Goal: Task Accomplishment & Management: Complete application form

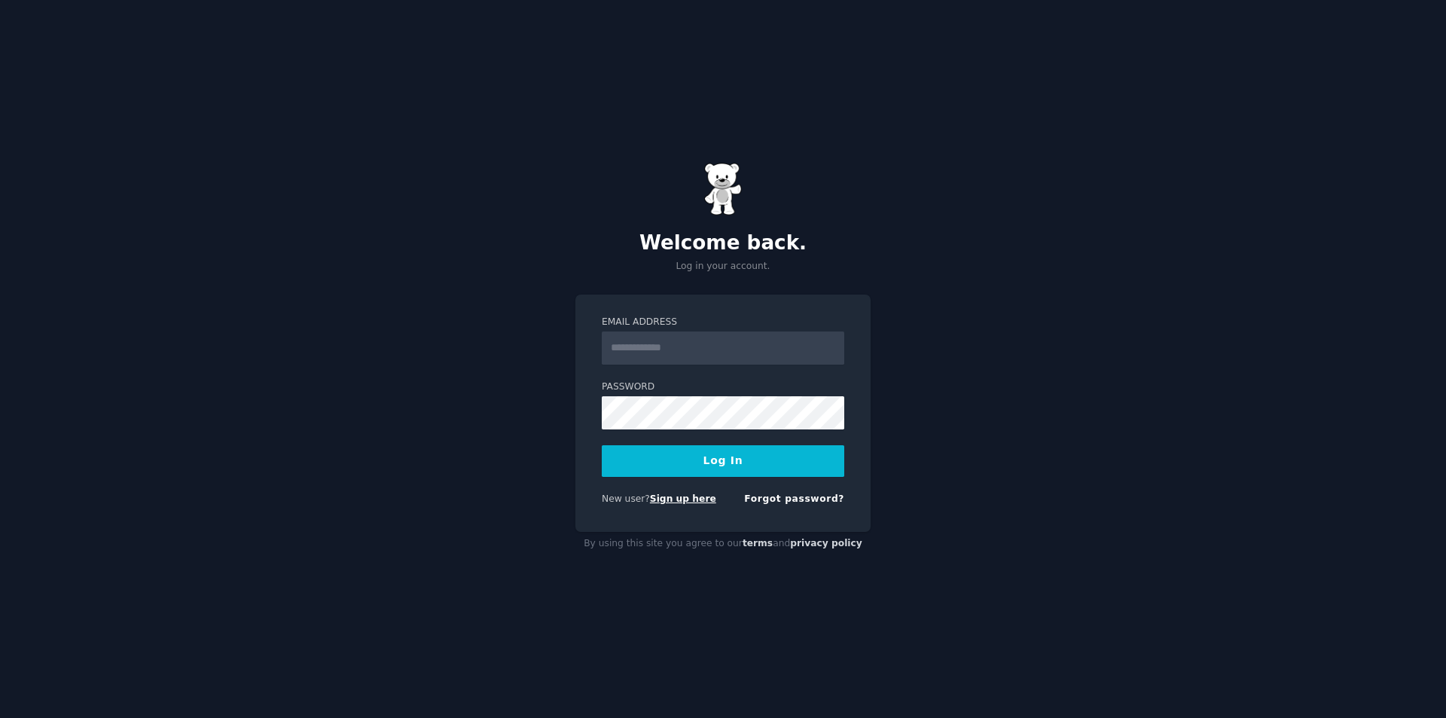
click at [686, 499] on link "Sign up here" at bounding box center [683, 498] width 66 height 11
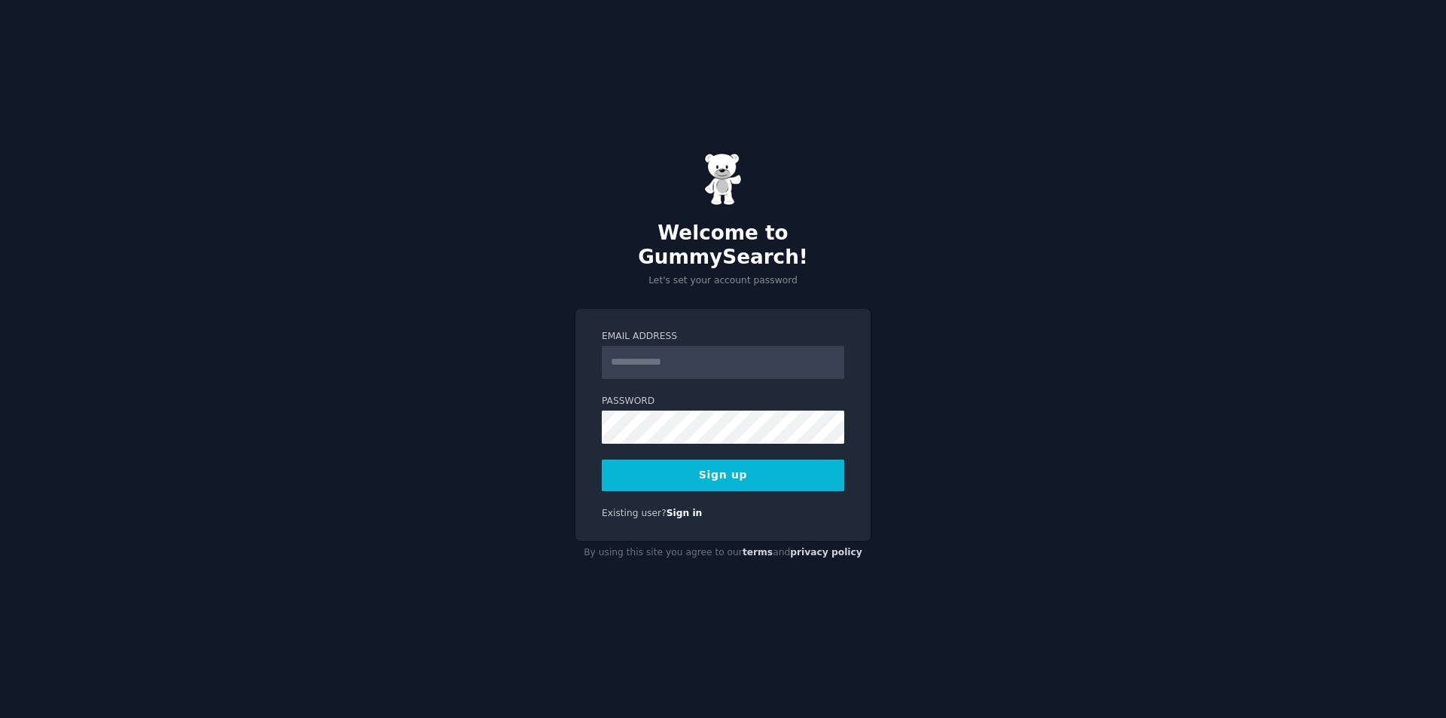
click at [651, 355] on input "Email Address" at bounding box center [723, 362] width 242 height 33
click at [687, 350] on input "Email Address" at bounding box center [723, 362] width 242 height 33
type input "**********"
click at [572, 404] on div "**********" at bounding box center [723, 359] width 1446 height 718
click at [524, 410] on div "**********" at bounding box center [723, 359] width 1446 height 718
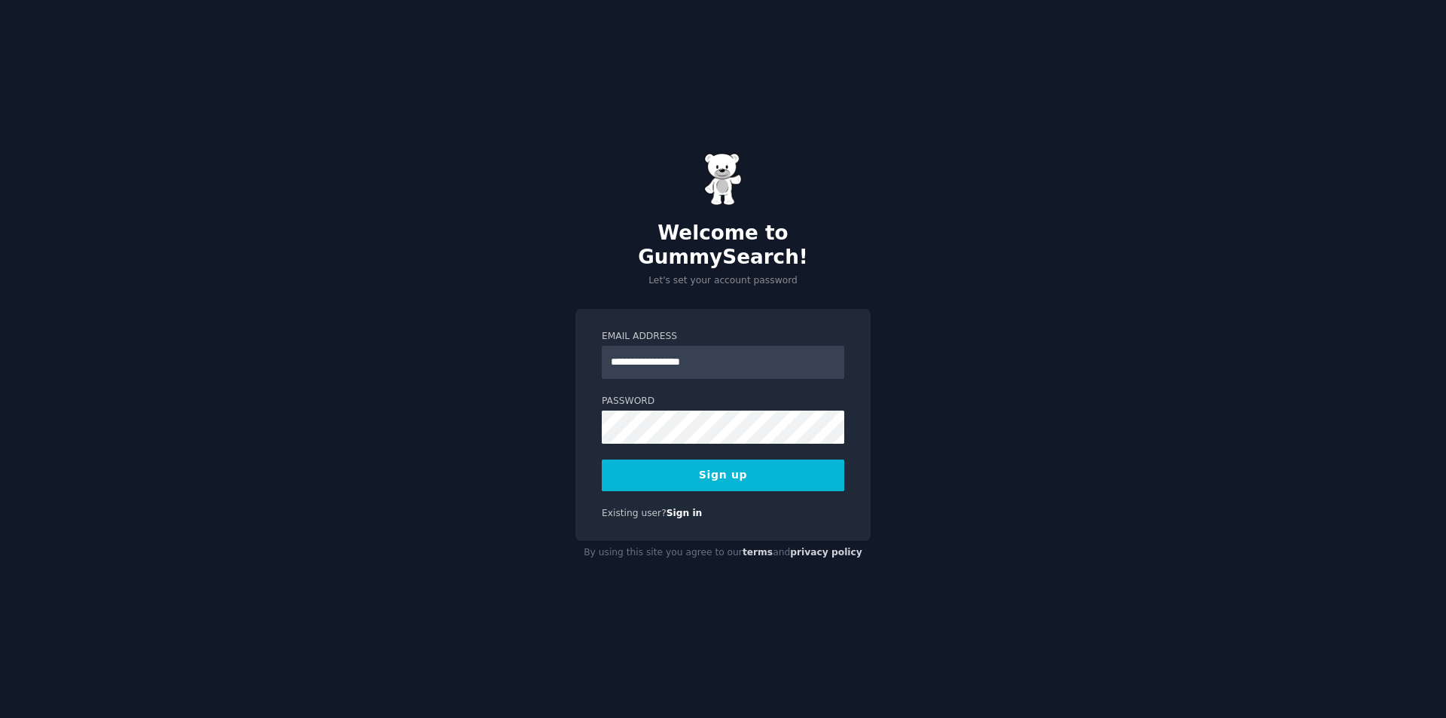
click at [661, 474] on button "Sign up" at bounding box center [723, 475] width 242 height 32
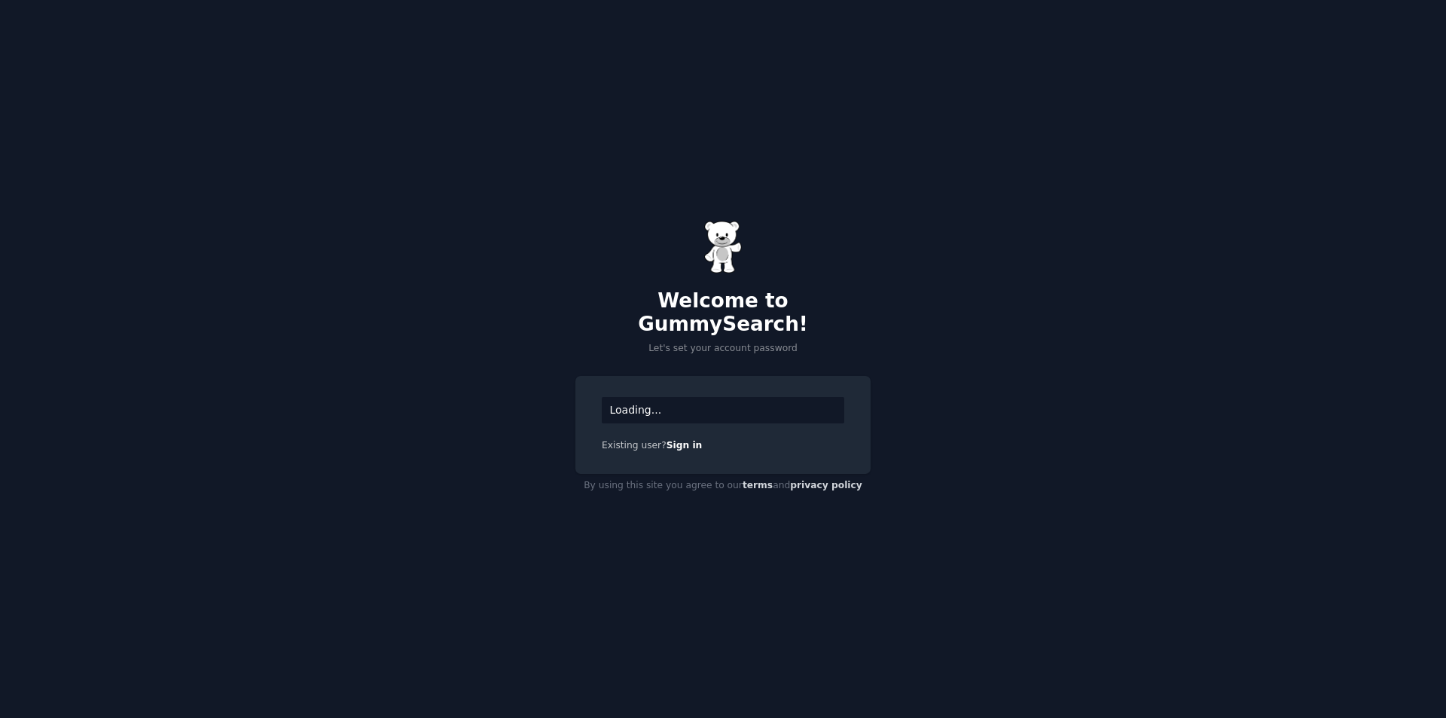
click at [662, 404] on div "Loading..." at bounding box center [723, 410] width 242 height 26
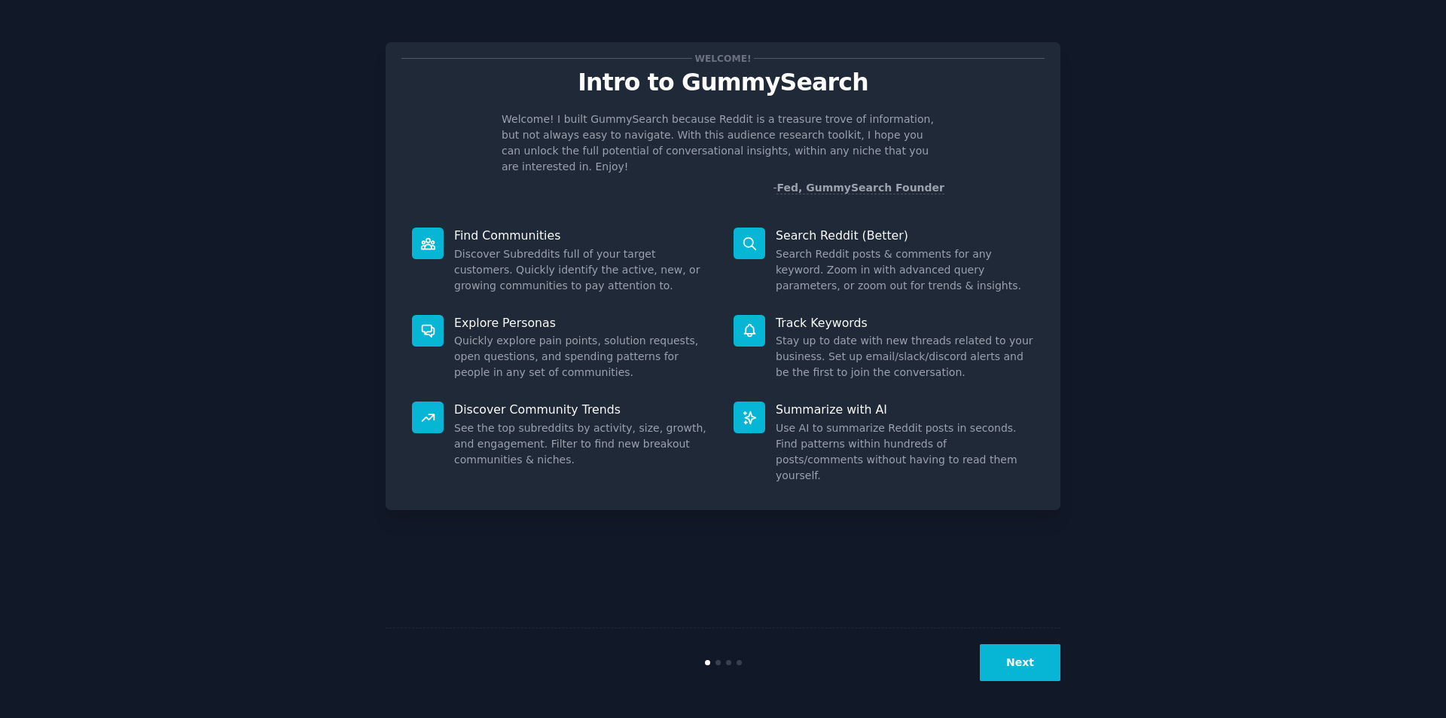
click at [1034, 663] on button "Next" at bounding box center [1020, 662] width 81 height 37
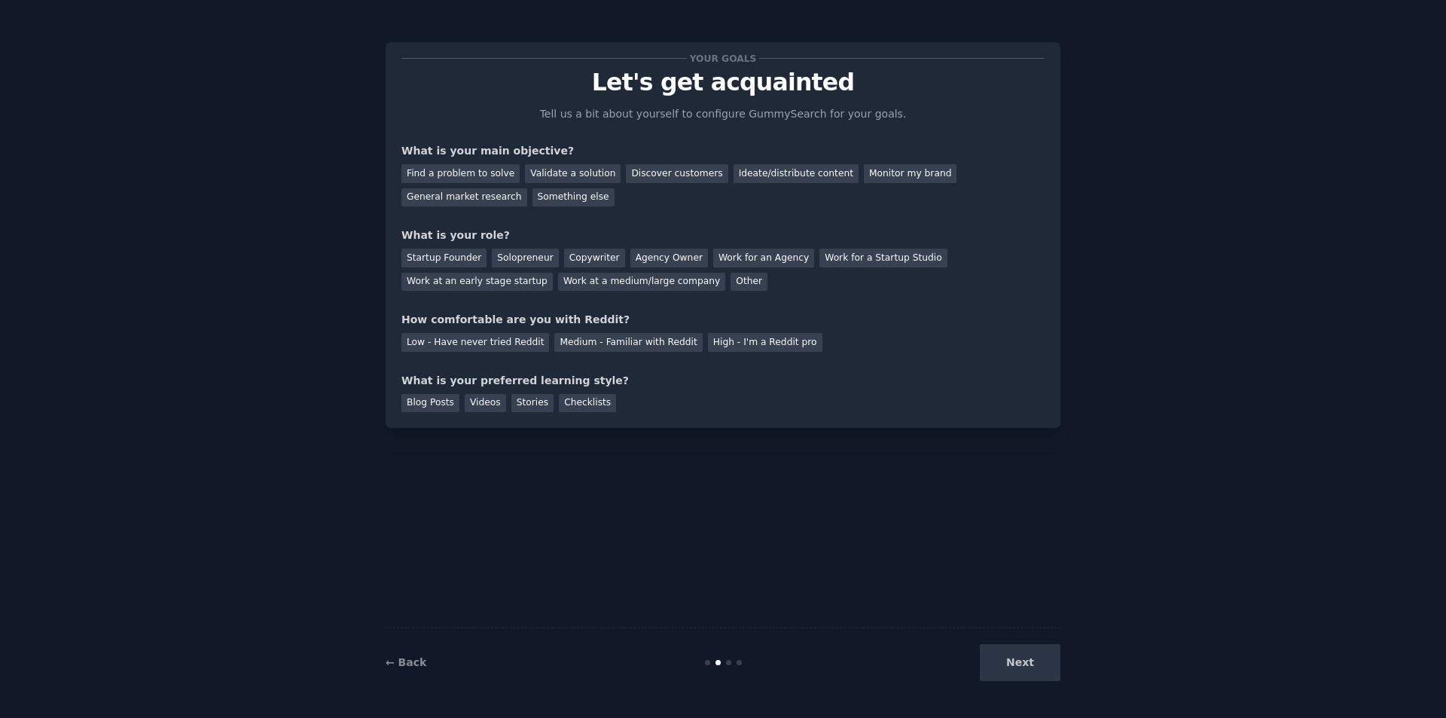
click at [1017, 669] on div "Next" at bounding box center [947, 662] width 225 height 37
click at [1013, 661] on div "Next" at bounding box center [947, 662] width 225 height 37
click at [1014, 661] on div "Next" at bounding box center [947, 662] width 225 height 37
drag, startPoint x: 784, startPoint y: 86, endPoint x: 770, endPoint y: 117, distance: 34.0
click at [786, 89] on p "Let's get acquainted" at bounding box center [722, 82] width 643 height 26
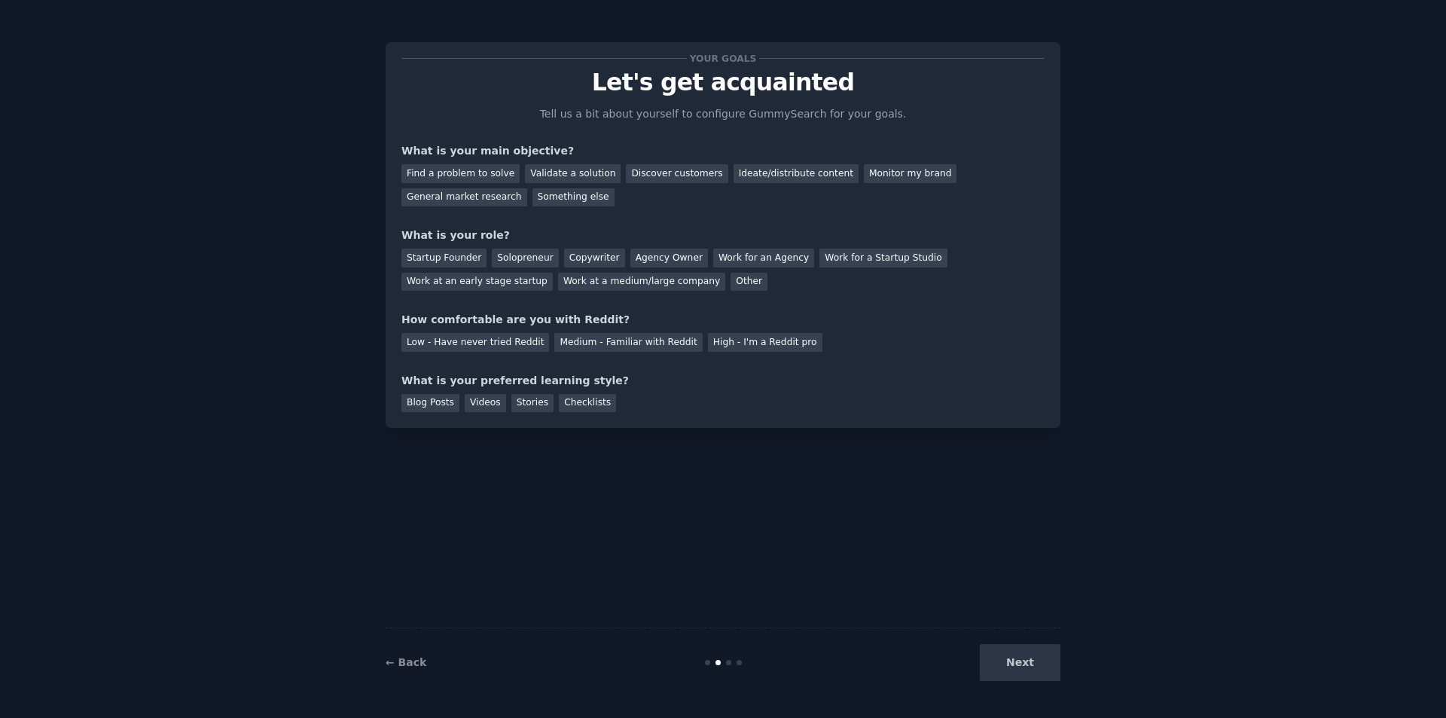
click at [1021, 666] on div "Next" at bounding box center [947, 662] width 225 height 37
click at [730, 337] on div "High - I'm a Reddit pro" at bounding box center [765, 342] width 114 height 19
click at [751, 342] on div "High - I'm a Reddit pro" at bounding box center [765, 342] width 114 height 19
click at [743, 339] on div "High - I'm a Reddit pro" at bounding box center [765, 342] width 114 height 19
drag, startPoint x: 642, startPoint y: 178, endPoint x: 636, endPoint y: 258, distance: 80.1
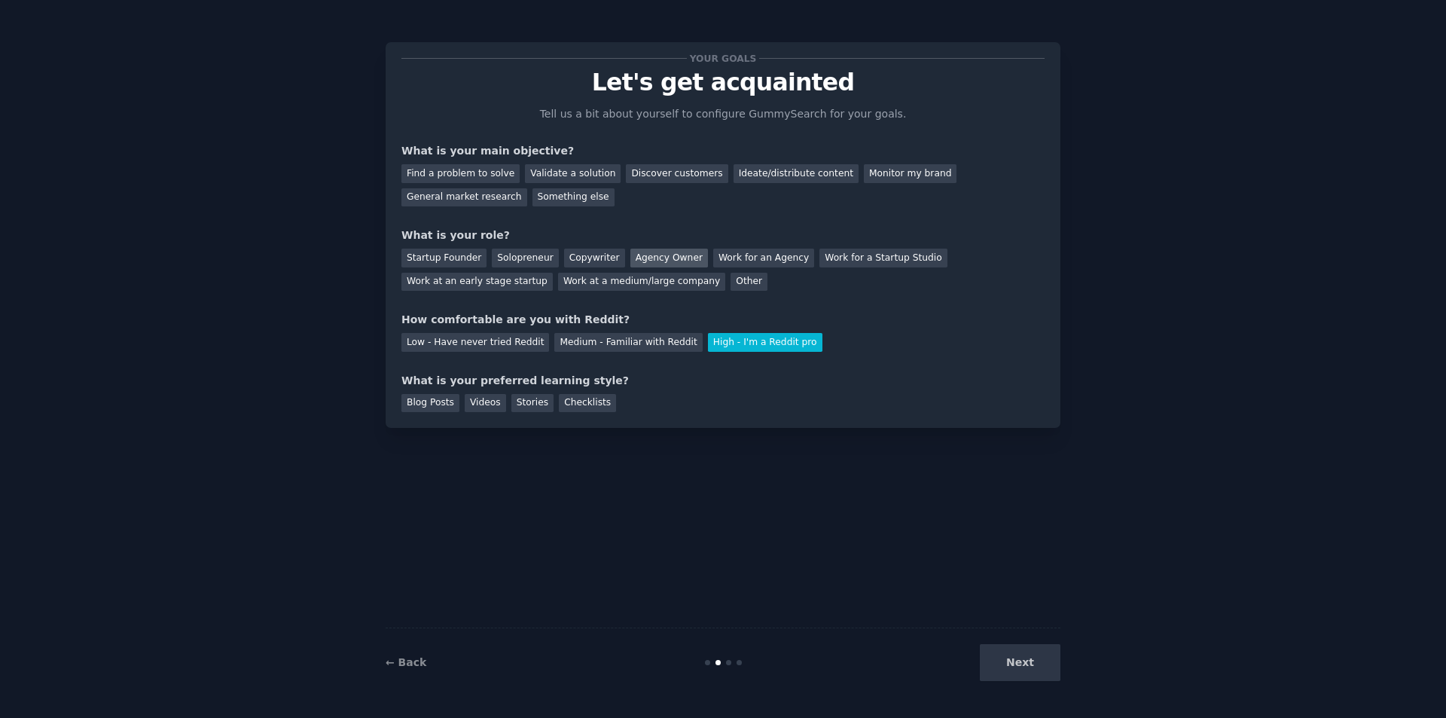
click at [642, 178] on div "Discover customers" at bounding box center [677, 173] width 102 height 19
drag, startPoint x: 645, startPoint y: 258, endPoint x: 851, endPoint y: 395, distance: 247.1
click at [646, 258] on div "Agency Owner" at bounding box center [669, 258] width 78 height 19
drag, startPoint x: 465, startPoint y: 258, endPoint x: 593, endPoint y: 266, distance: 128.2
click at [467, 260] on div "Startup Founder" at bounding box center [443, 258] width 85 height 19
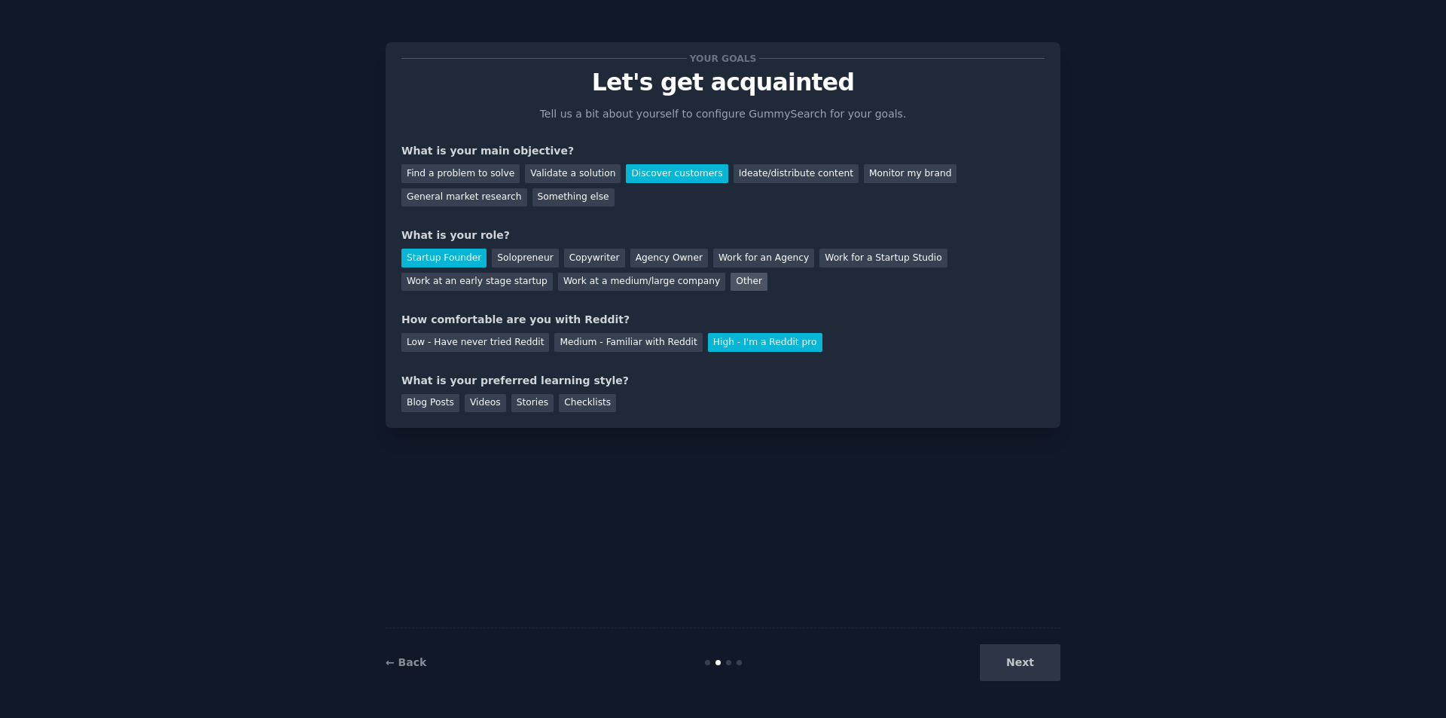
click at [730, 279] on div "Other" at bounding box center [748, 282] width 37 height 19
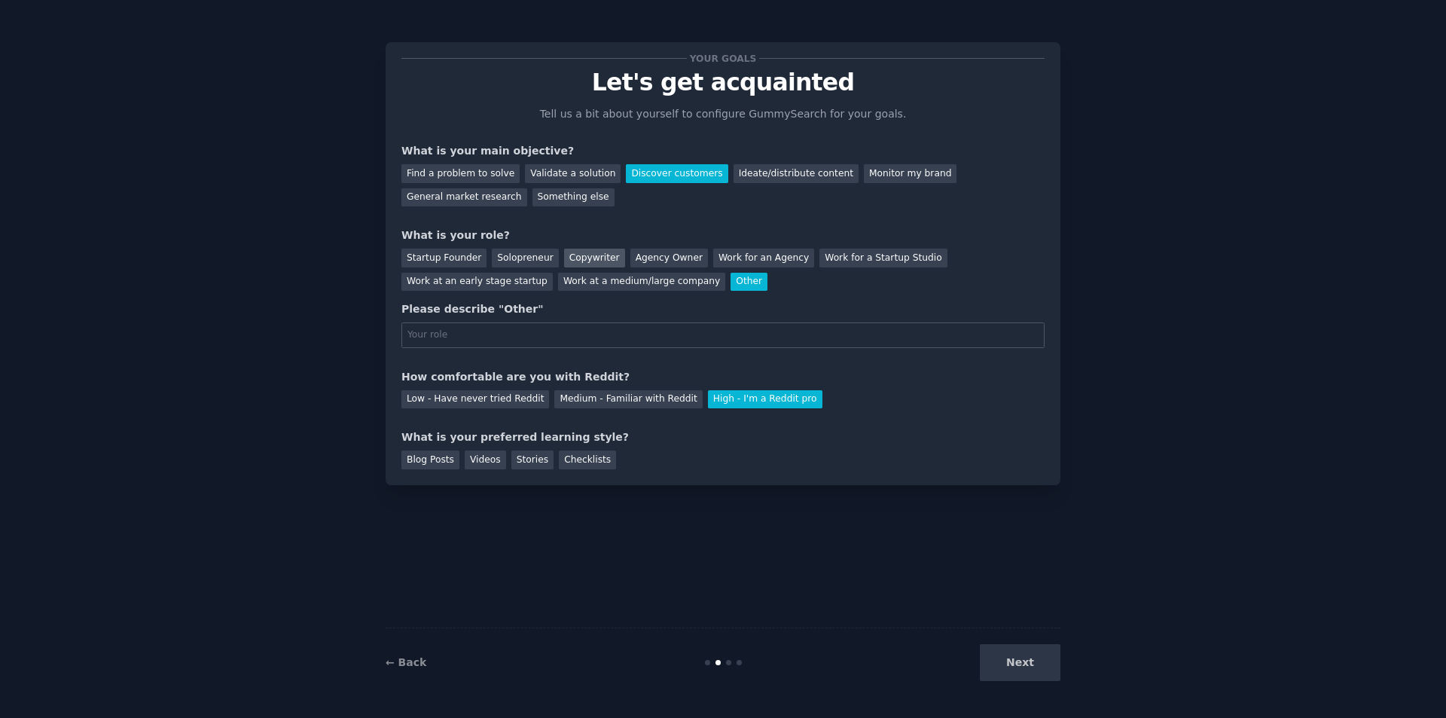
click at [569, 262] on div "Copywriter" at bounding box center [594, 258] width 61 height 19
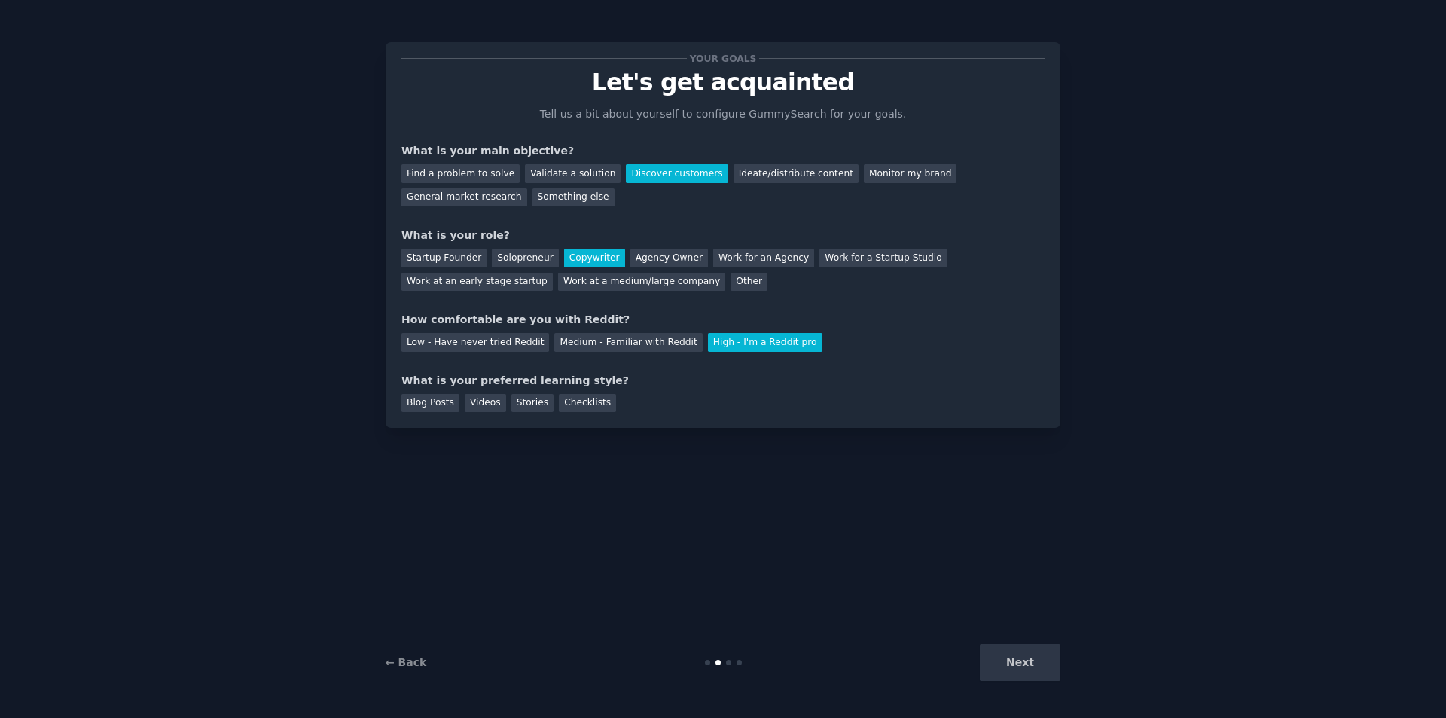
click at [1020, 666] on div "Next" at bounding box center [947, 662] width 225 height 37
click at [566, 342] on div "Medium - Familiar with Reddit" at bounding box center [628, 342] width 148 height 19
click at [442, 403] on div "Blog Posts" at bounding box center [430, 403] width 58 height 19
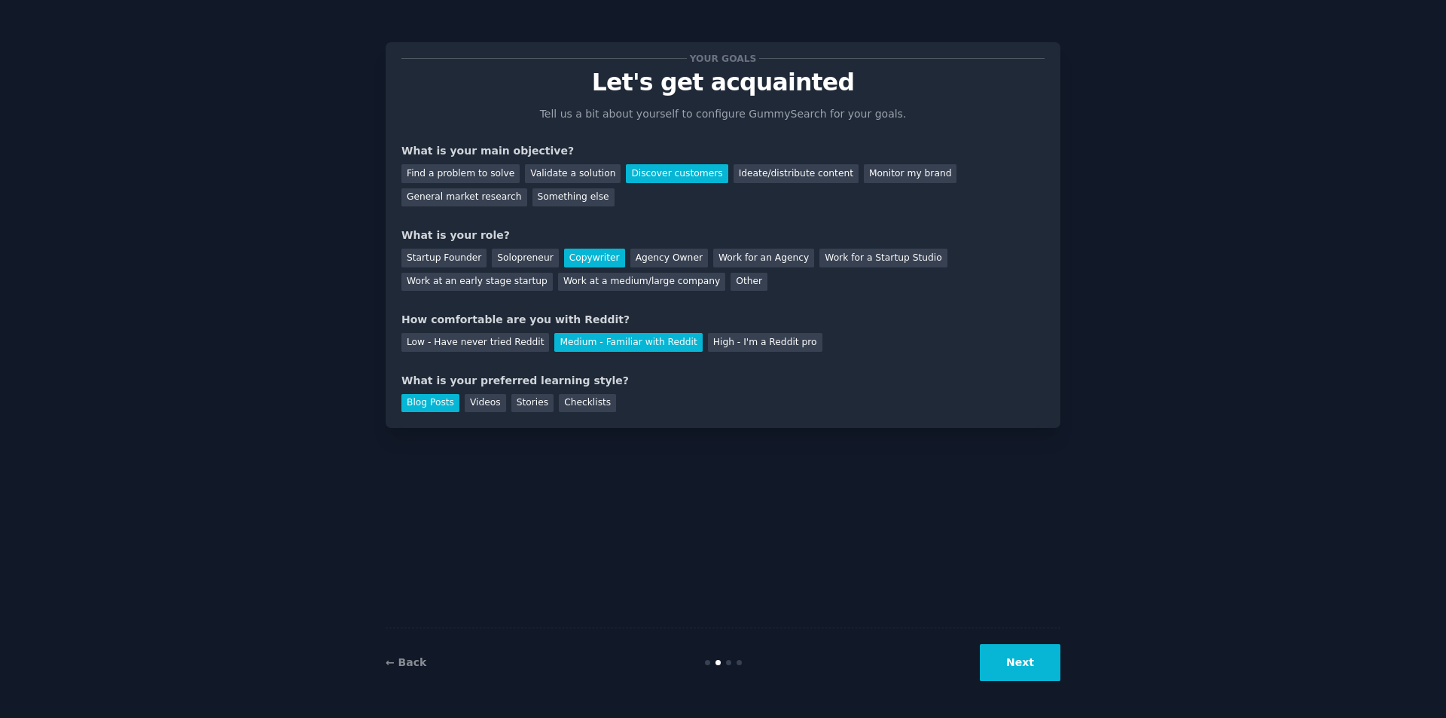
click at [1014, 632] on div "← Back Next" at bounding box center [723, 661] width 675 height 69
click at [1018, 662] on button "Next" at bounding box center [1020, 662] width 81 height 37
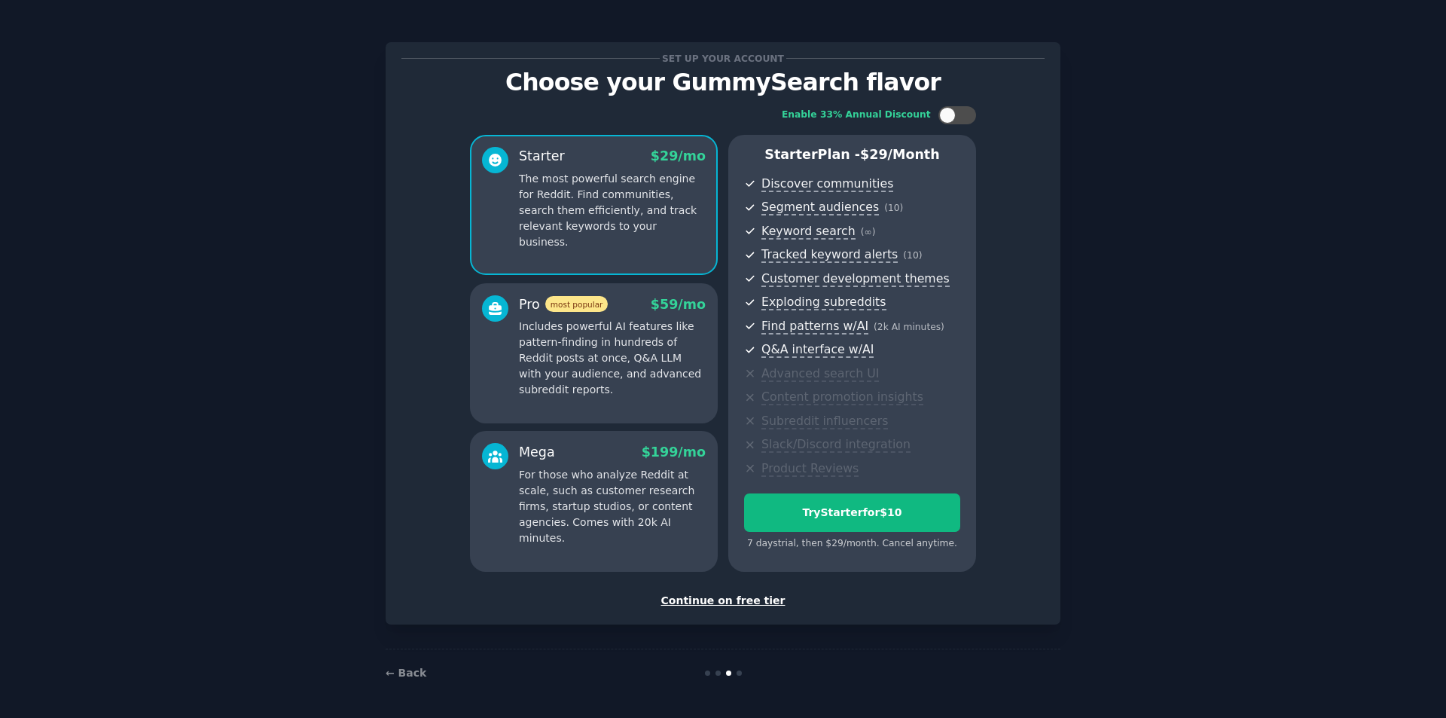
click at [679, 236] on div "Starter $ 29 /mo The most powerful search engine for Reddit. Find communities, …" at bounding box center [594, 205] width 248 height 140
click at [724, 604] on div "Continue on free tier" at bounding box center [722, 601] width 643 height 16
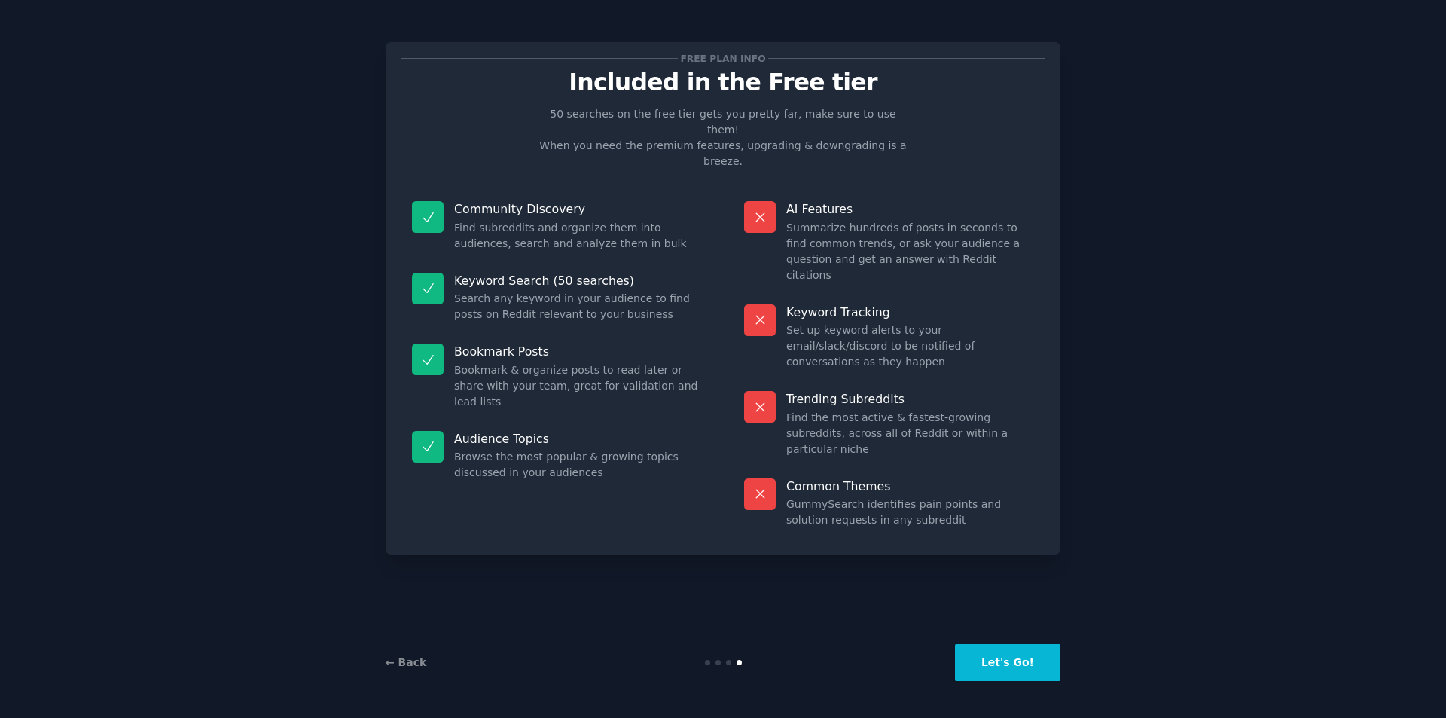
click at [1025, 661] on button "Let's Go!" at bounding box center [1007, 662] width 105 height 37
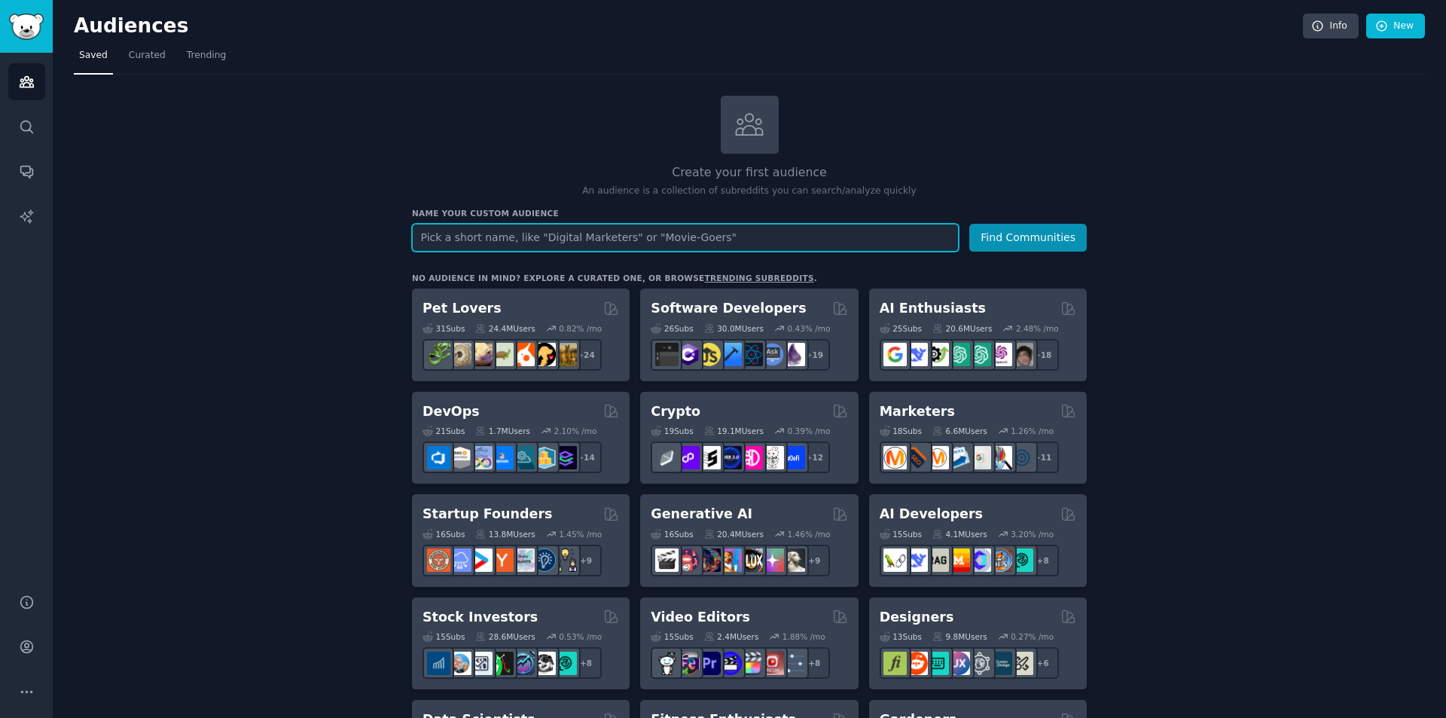
click at [581, 248] on input "text" at bounding box center [685, 238] width 547 height 28
click at [546, 240] on input "text" at bounding box center [685, 238] width 547 height 28
paste input "Overlooting Horizon [PERSON_NAME] Limbus Company Age of Wonders Divinity Wartal…"
type input "Overlooting Horizon [PERSON_NAME] Limbus Company Age of Wonders Divinity Wartal…"
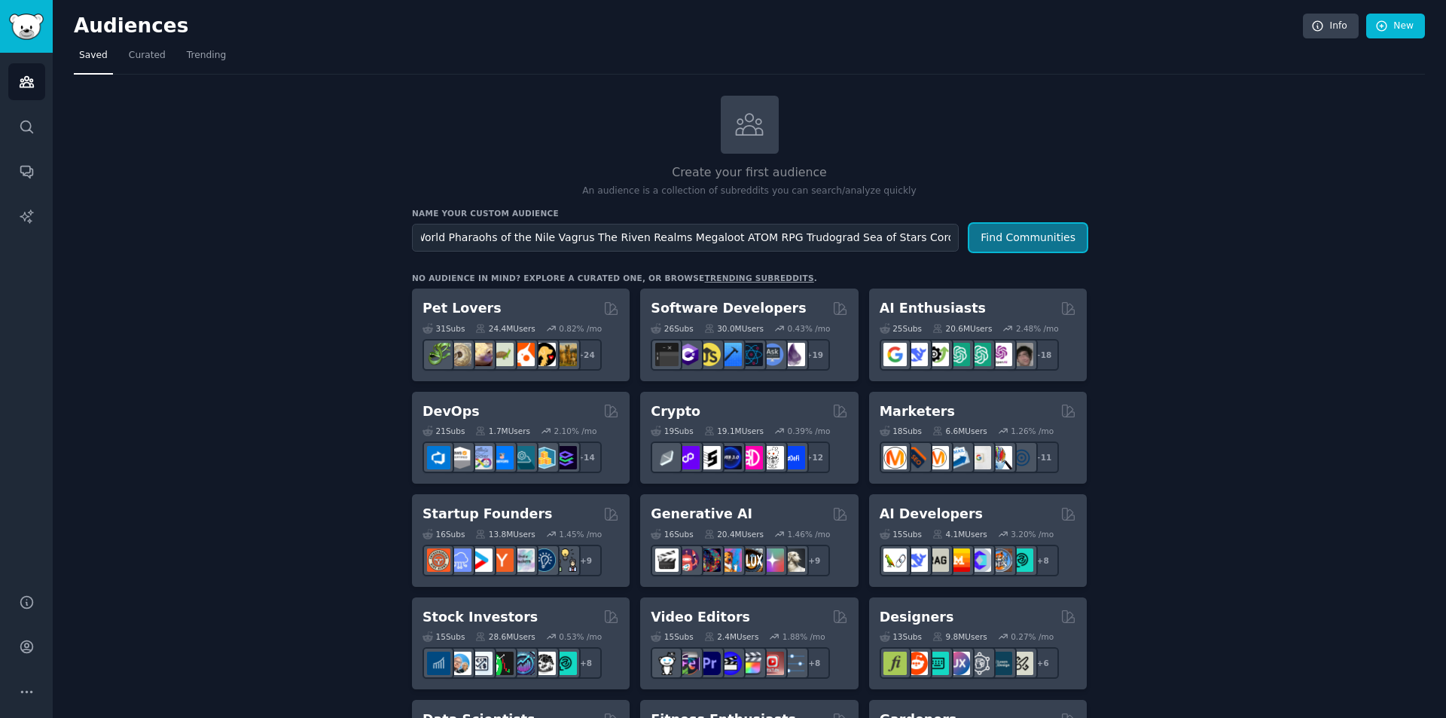
scroll to position [0, 0]
click at [1043, 238] on button "Find Communities" at bounding box center [1027, 238] width 117 height 28
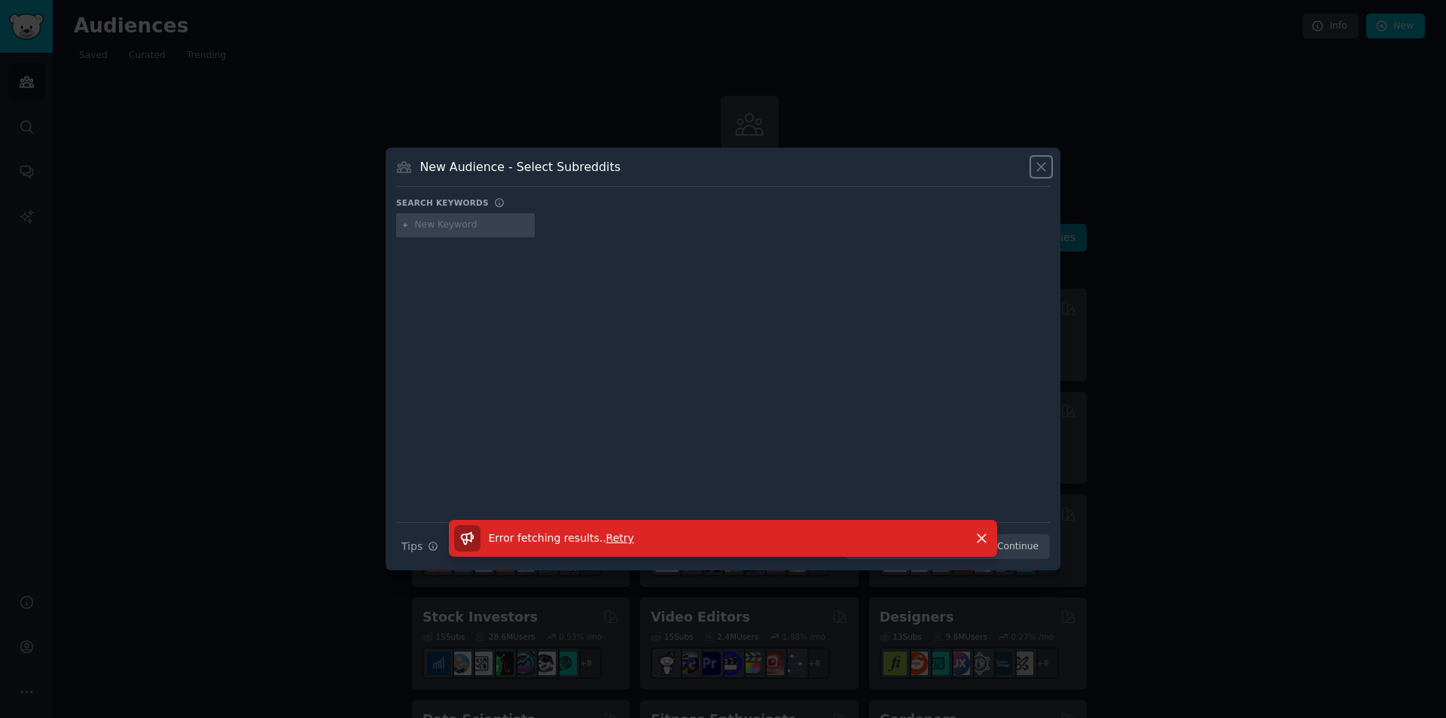
click at [1044, 164] on icon at bounding box center [1041, 167] width 8 height 8
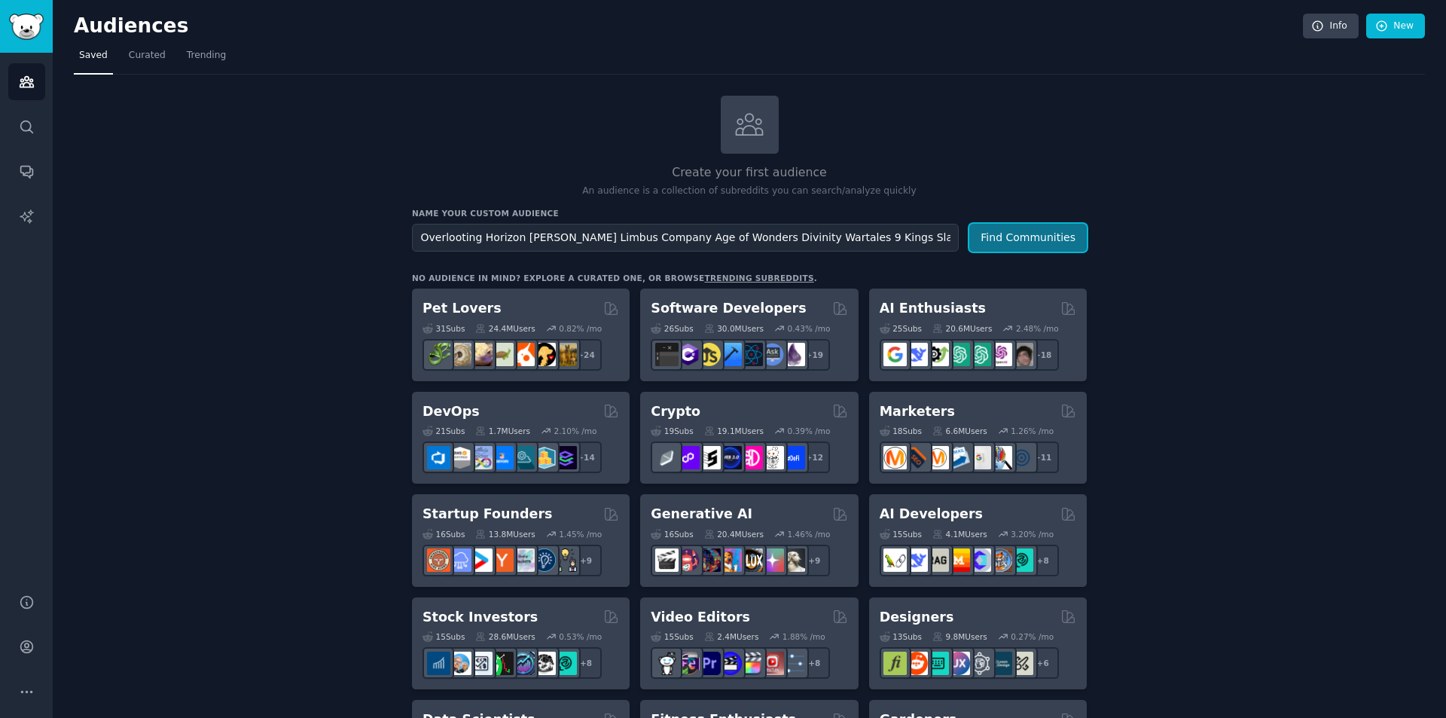
click at [1023, 240] on button "Find Communities" at bounding box center [1027, 238] width 117 height 28
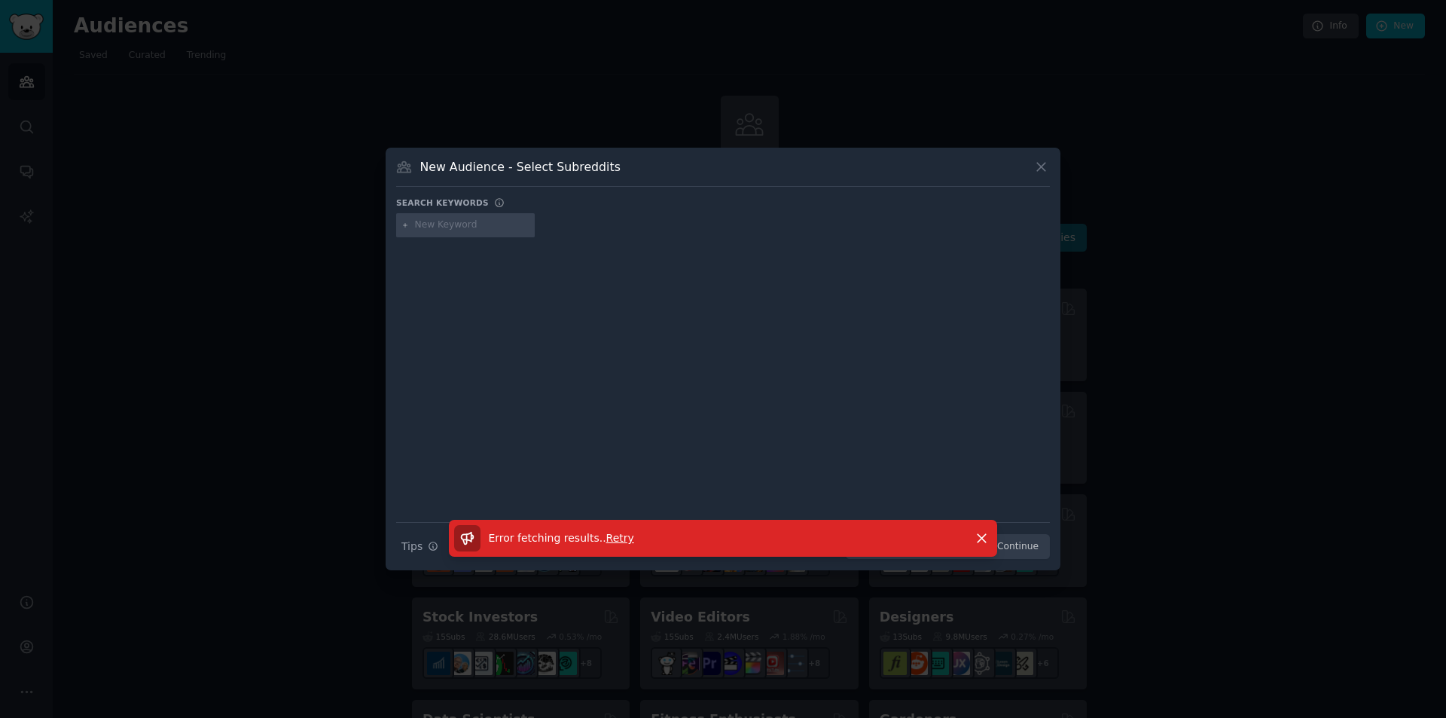
type input "Overlooting Horizon [PERSON_NAME] Limbus Company Age of Wonders Divinity Wartal…"
click at [1040, 166] on icon at bounding box center [1041, 167] width 8 height 8
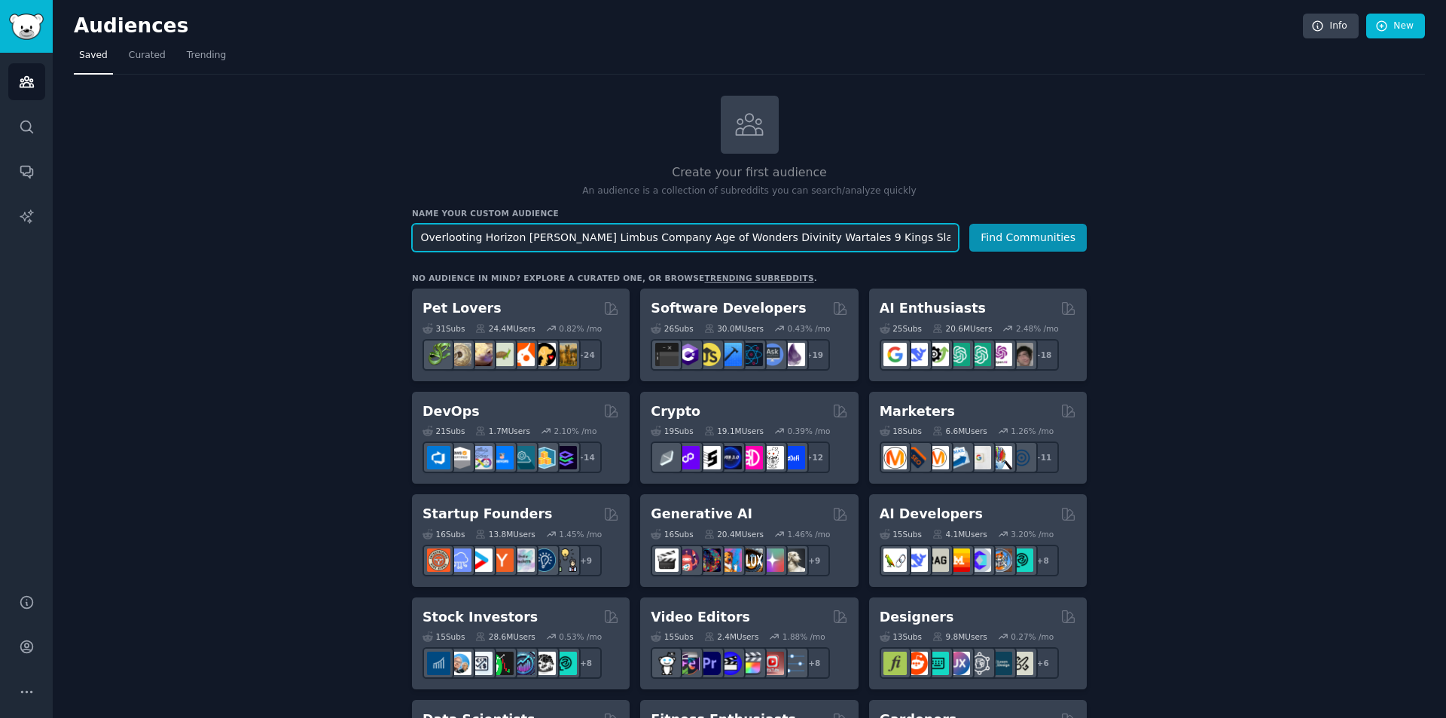
click at [519, 244] on input "Overlooting Horizon [PERSON_NAME] Limbus Company Age of Wonders Divinity Wartal…" at bounding box center [685, 238] width 547 height 28
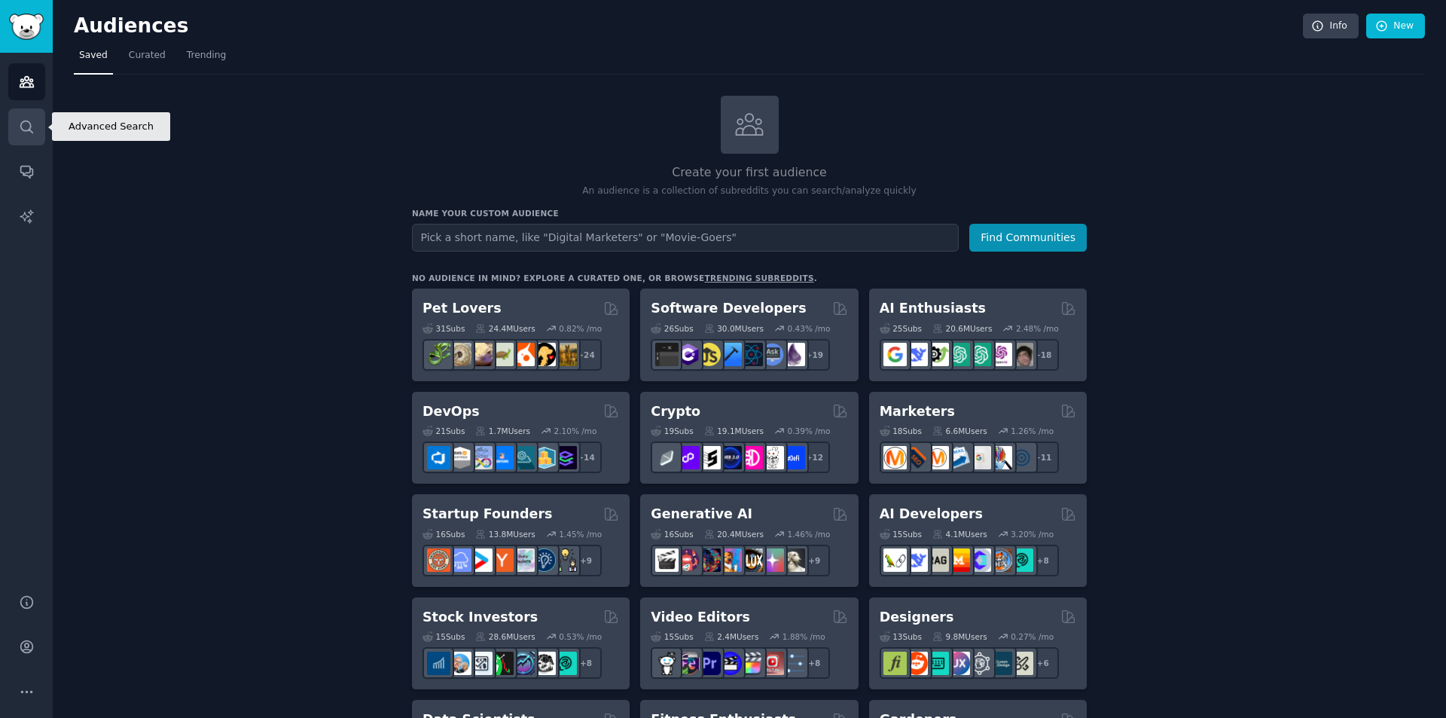
click at [28, 134] on icon "Sidebar" at bounding box center [27, 127] width 16 height 16
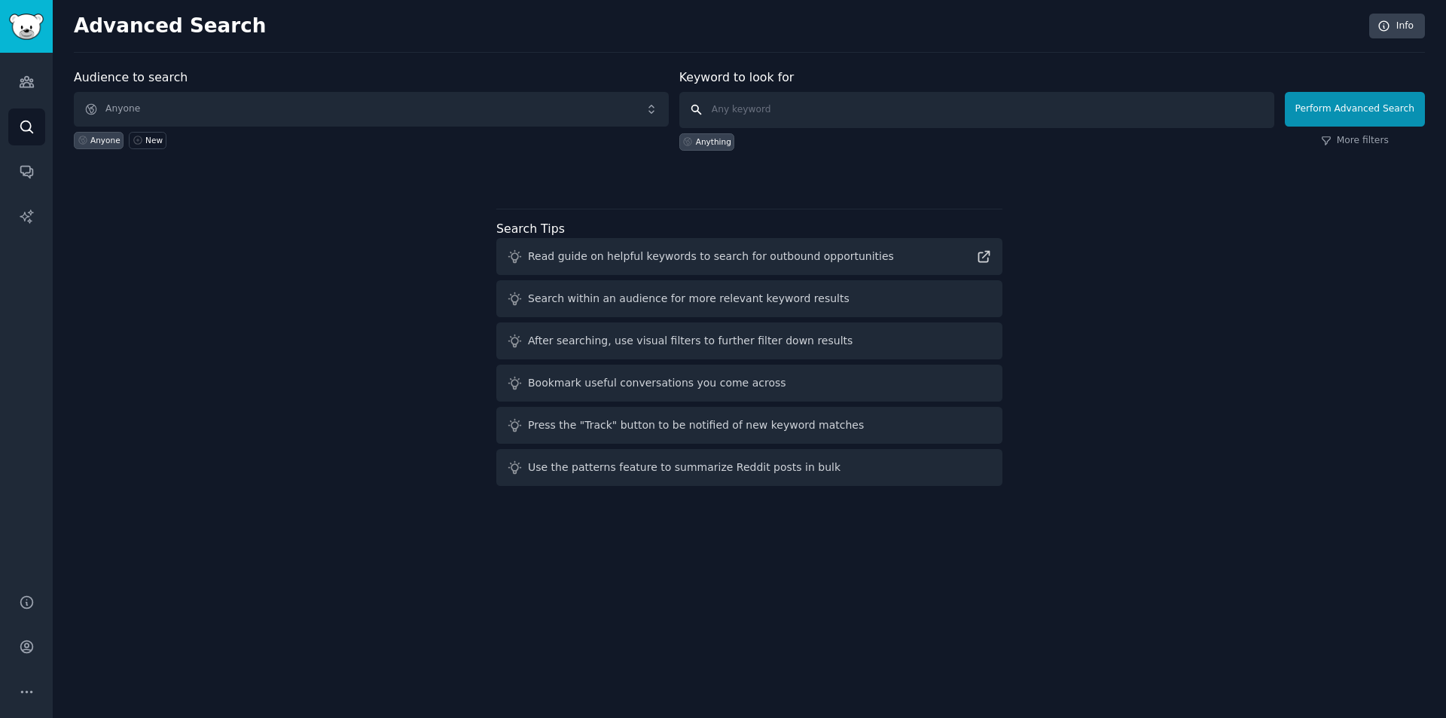
click at [778, 119] on input "text" at bounding box center [976, 110] width 595 height 36
paste input "Overlooting Horizon [PERSON_NAME] Limbus Company Age of Wonders Divinity Wartal…"
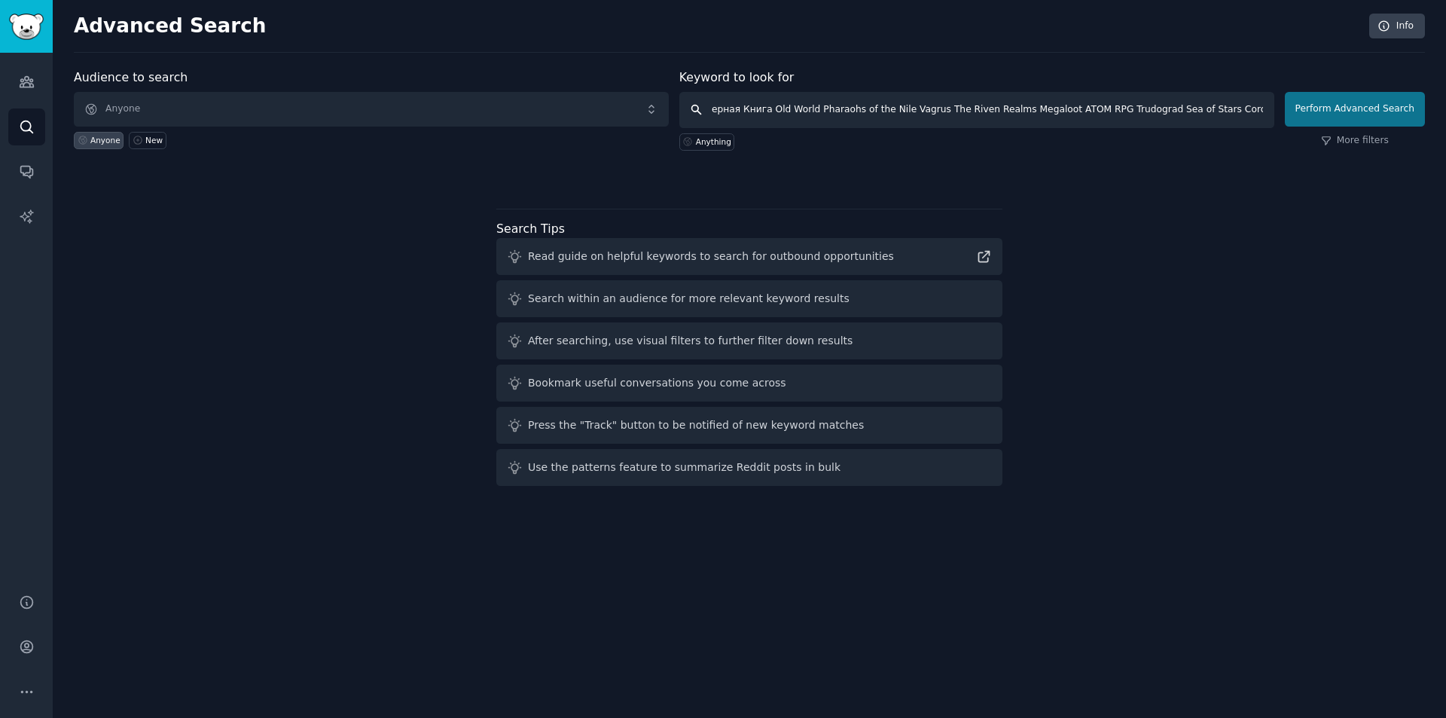
type input "Overlooting Horizon [PERSON_NAME] Limbus Company Age of Wonders Divinity Wartal…"
click at [1377, 117] on button "Perform Advanced Search" at bounding box center [1355, 109] width 140 height 35
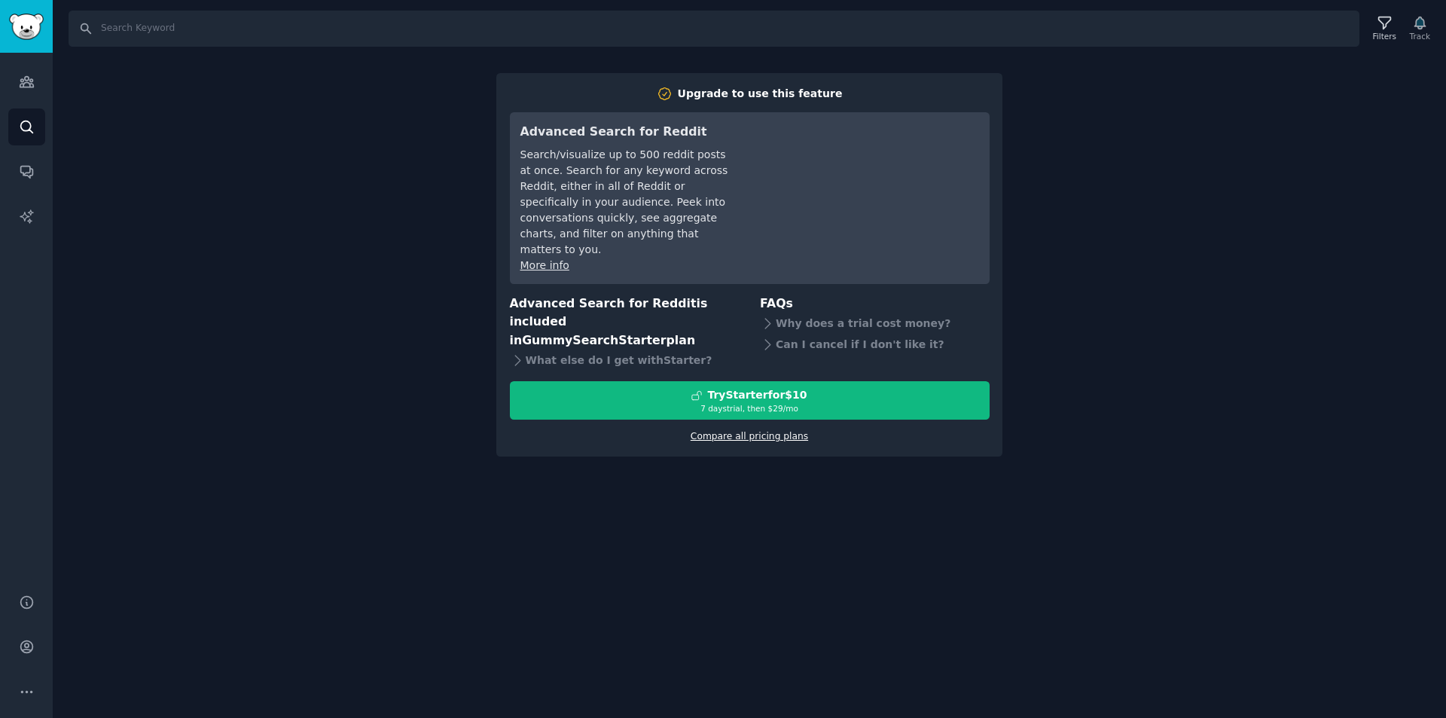
click at [770, 431] on link "Compare all pricing plans" at bounding box center [749, 436] width 117 height 11
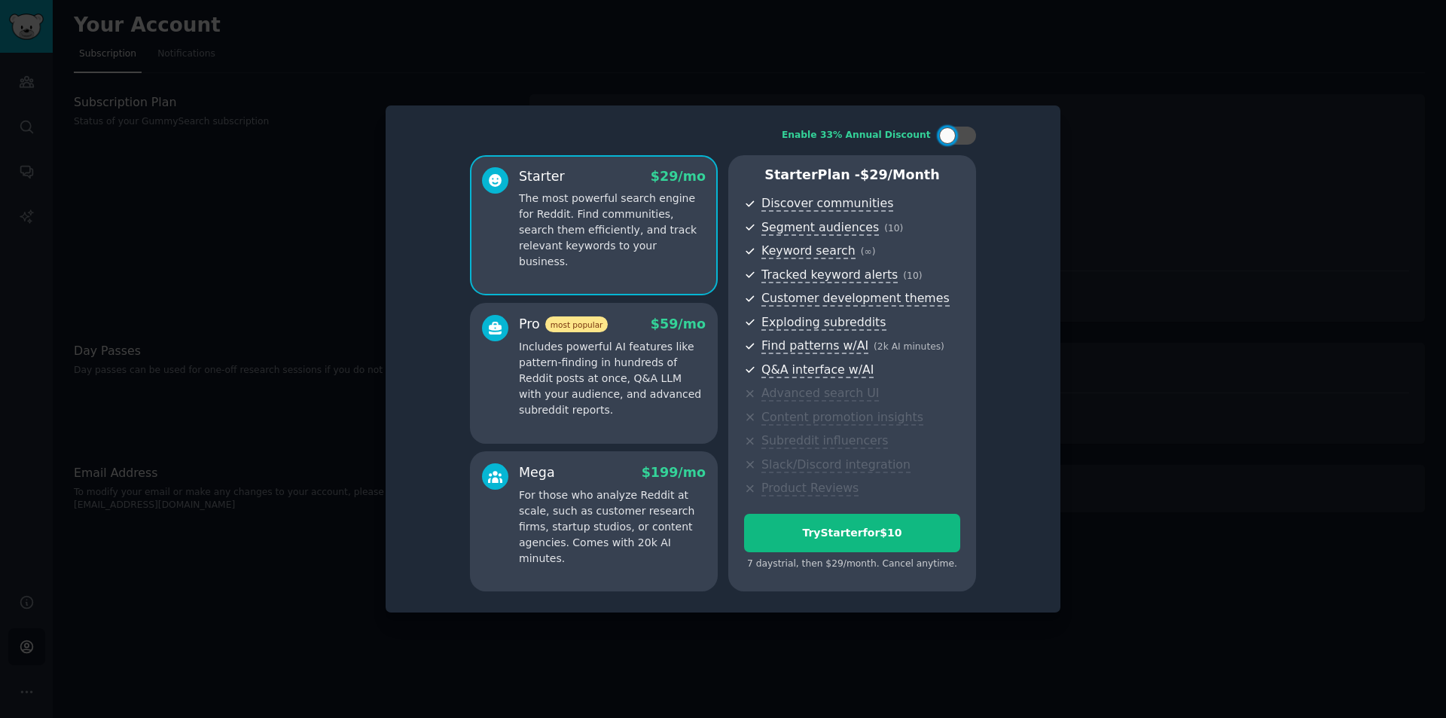
click at [1062, 141] on div at bounding box center [723, 359] width 1446 height 718
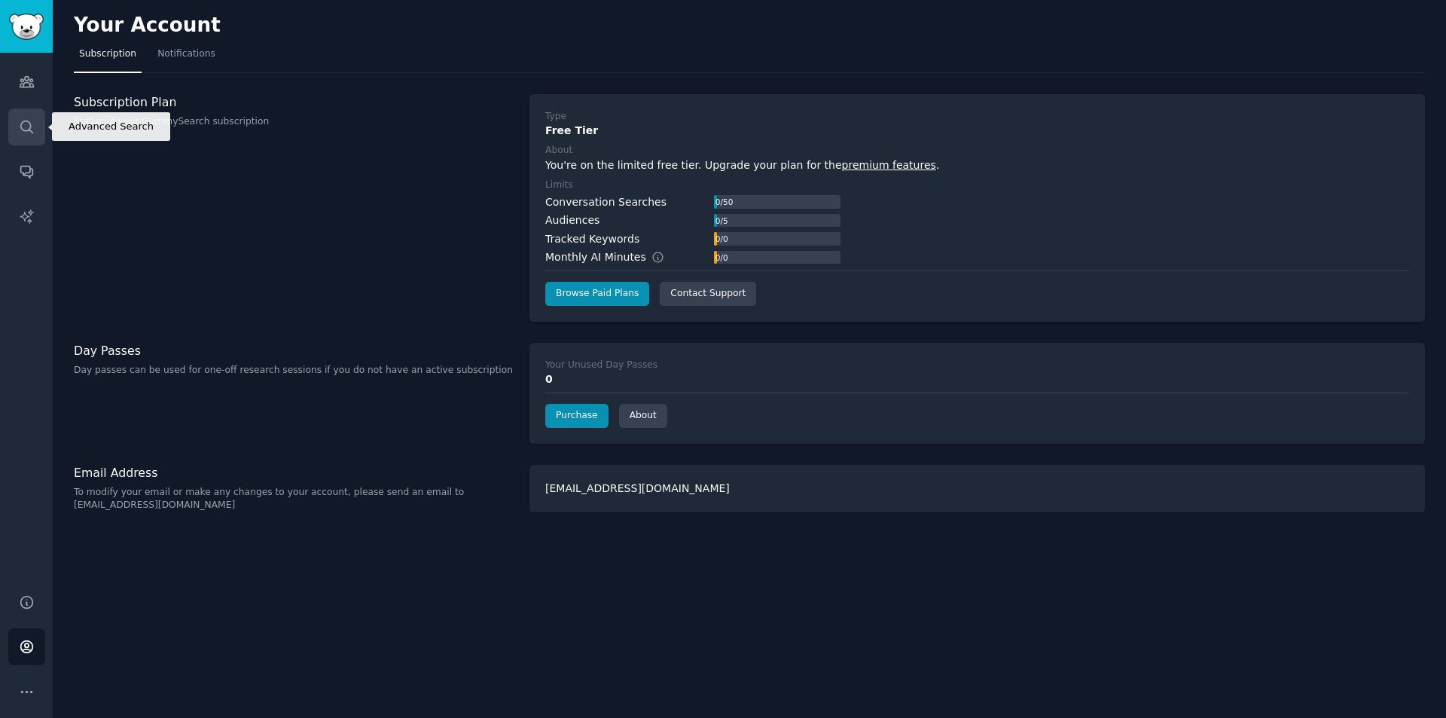
click at [32, 127] on icon "Sidebar" at bounding box center [27, 127] width 16 height 16
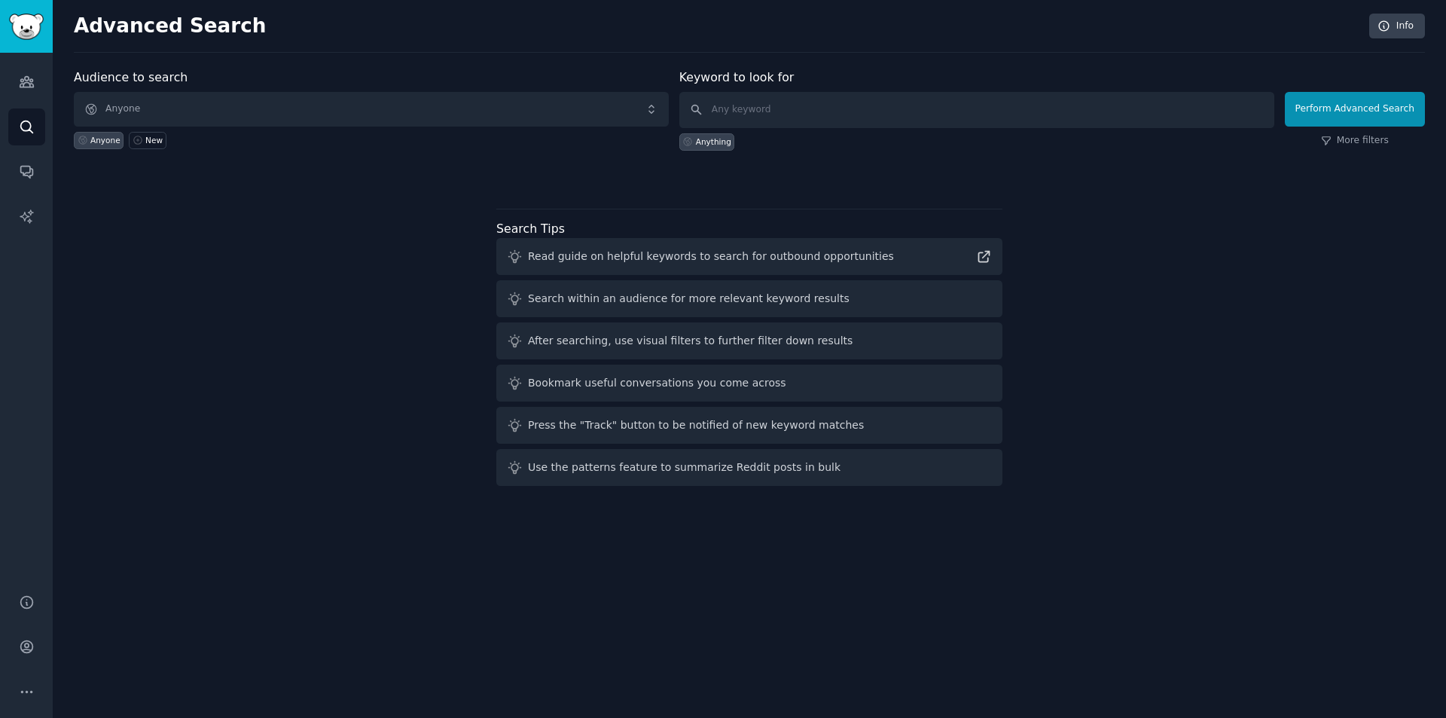
click at [627, 258] on div "Read guide on helpful keywords to search for outbound opportunities" at bounding box center [711, 257] width 366 height 16
click at [630, 292] on div "Search within an audience for more relevant keyword results" at bounding box center [689, 299] width 322 height 16
click at [617, 348] on div "After searching, use visual filters to further filter down results" at bounding box center [690, 341] width 325 height 16
click at [724, 112] on input "text" at bounding box center [976, 110] width 595 height 36
click at [749, 108] on input "text" at bounding box center [976, 110] width 595 height 36
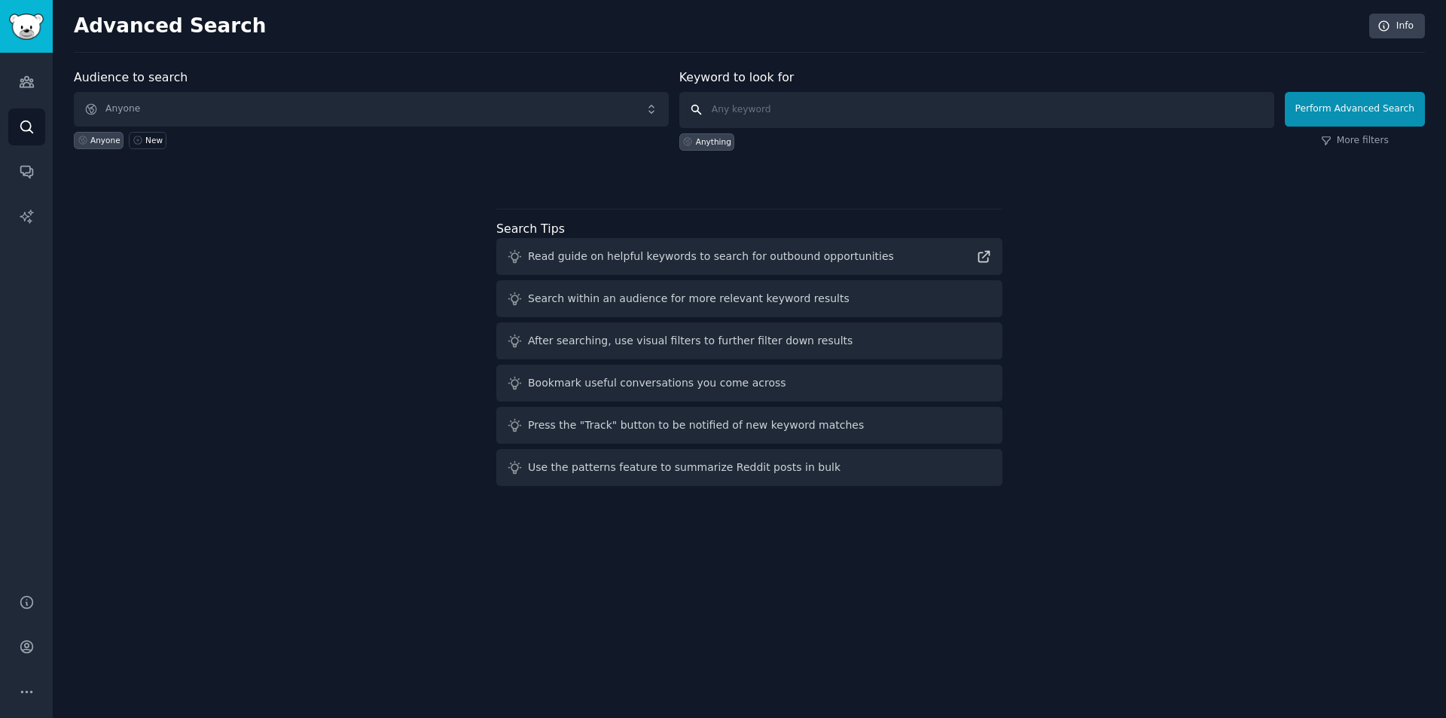
paste input "Overlooting Horizon [PERSON_NAME] Limbus Company Age of Wonders Divinity Wartal…"
type input "Overlooting Horizon [PERSON_NAME] Limbus Company Age of Wonders Divinity Wartal…"
paste input "Overlooting"
paste input "Horizon [PERSON_NAME]"
paste input "Limbus Company"
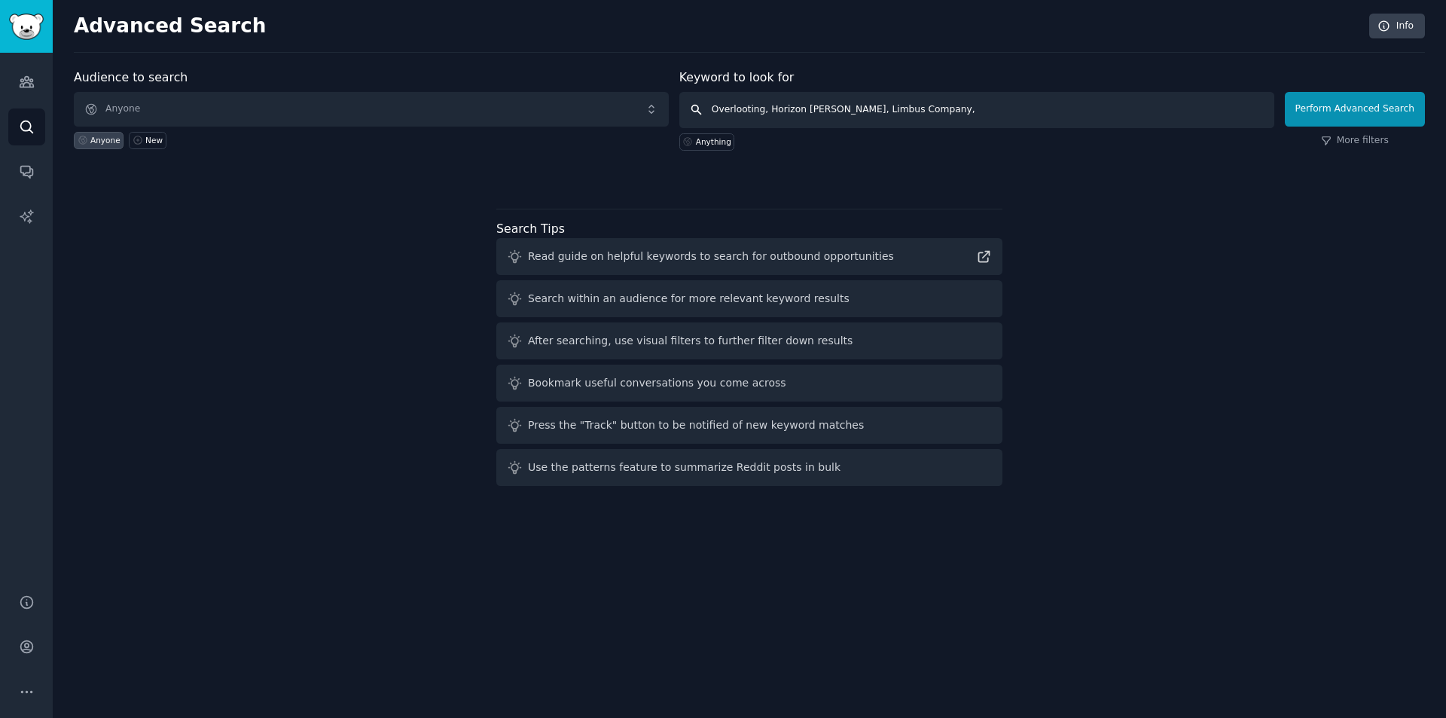
paste input "Age of Wonders"
type input "Overlooting, Horizon [PERSON_NAME], Limbus Company, Age of Wonders"
click at [1320, 112] on button "Perform Advanced Search" at bounding box center [1355, 109] width 140 height 35
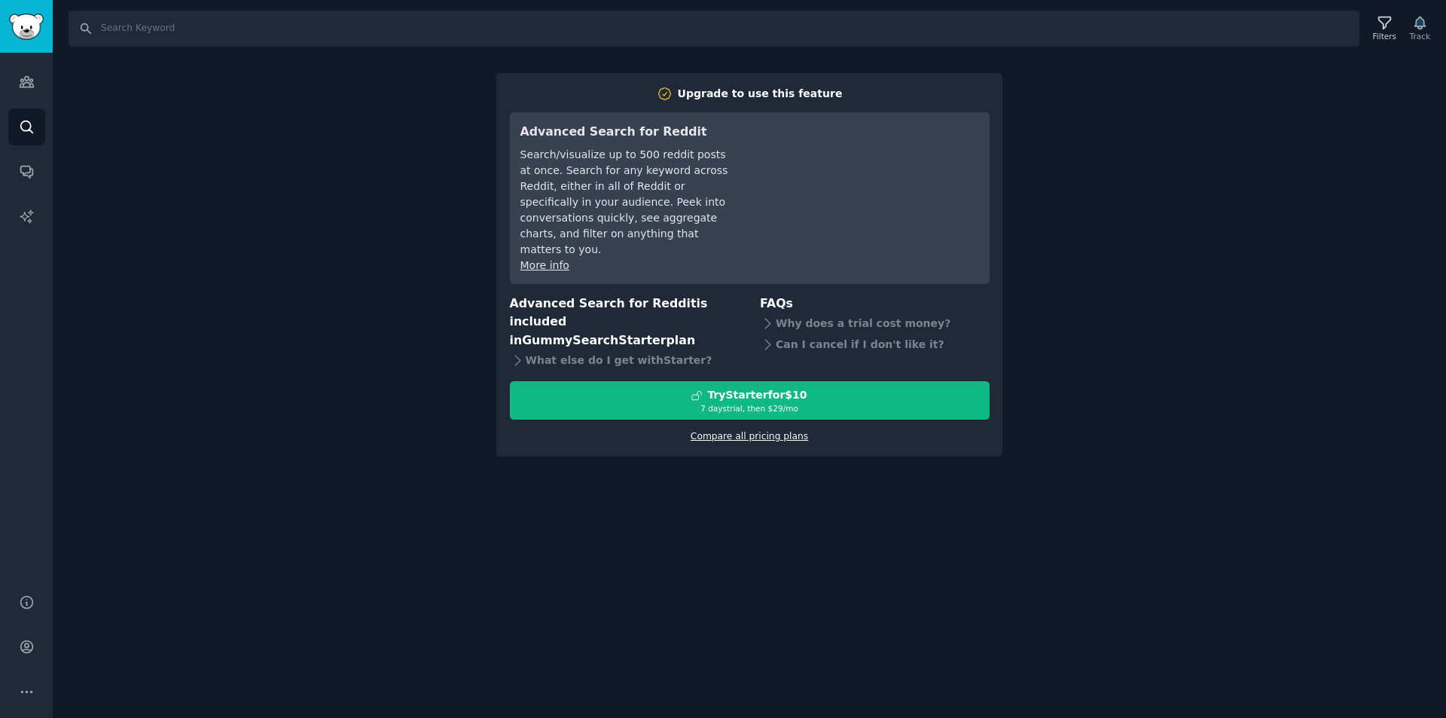
click at [759, 431] on link "Compare all pricing plans" at bounding box center [749, 436] width 117 height 11
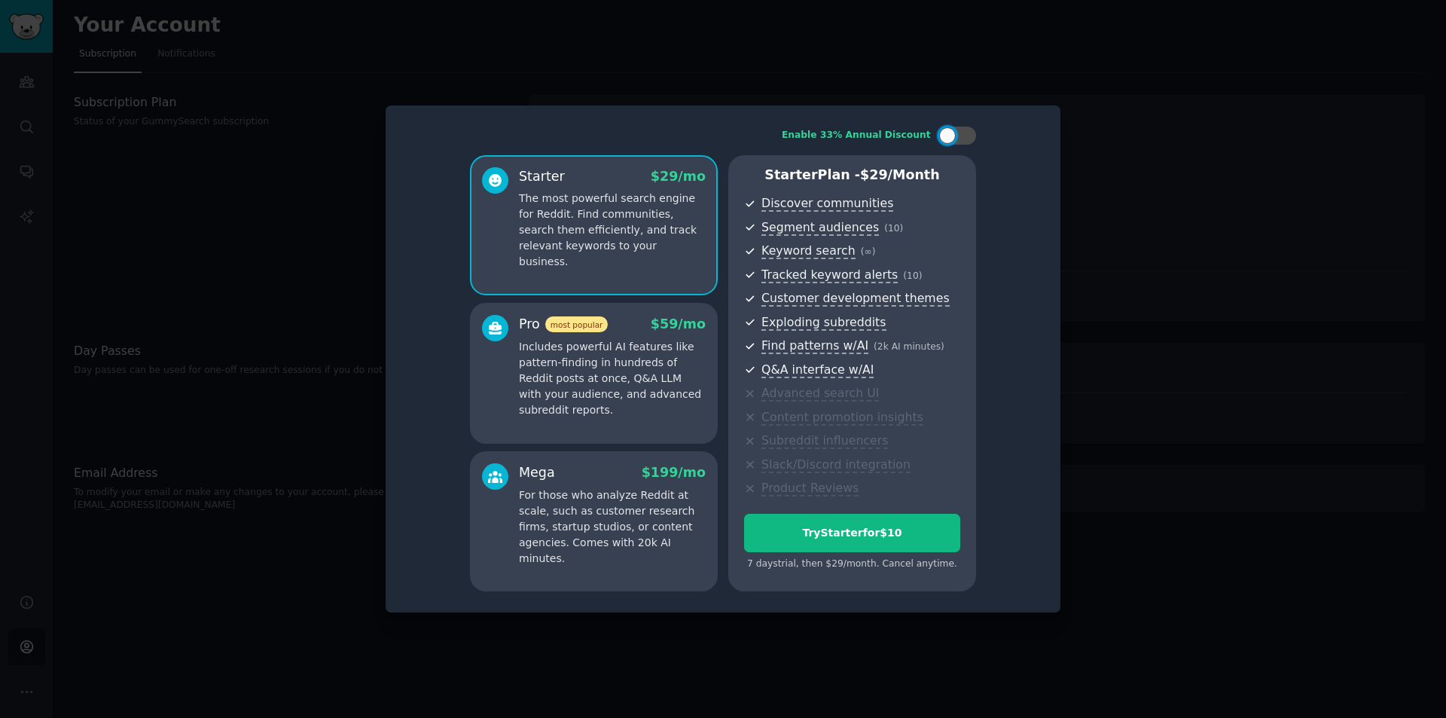
click at [1094, 407] on div at bounding box center [723, 359] width 1446 height 718
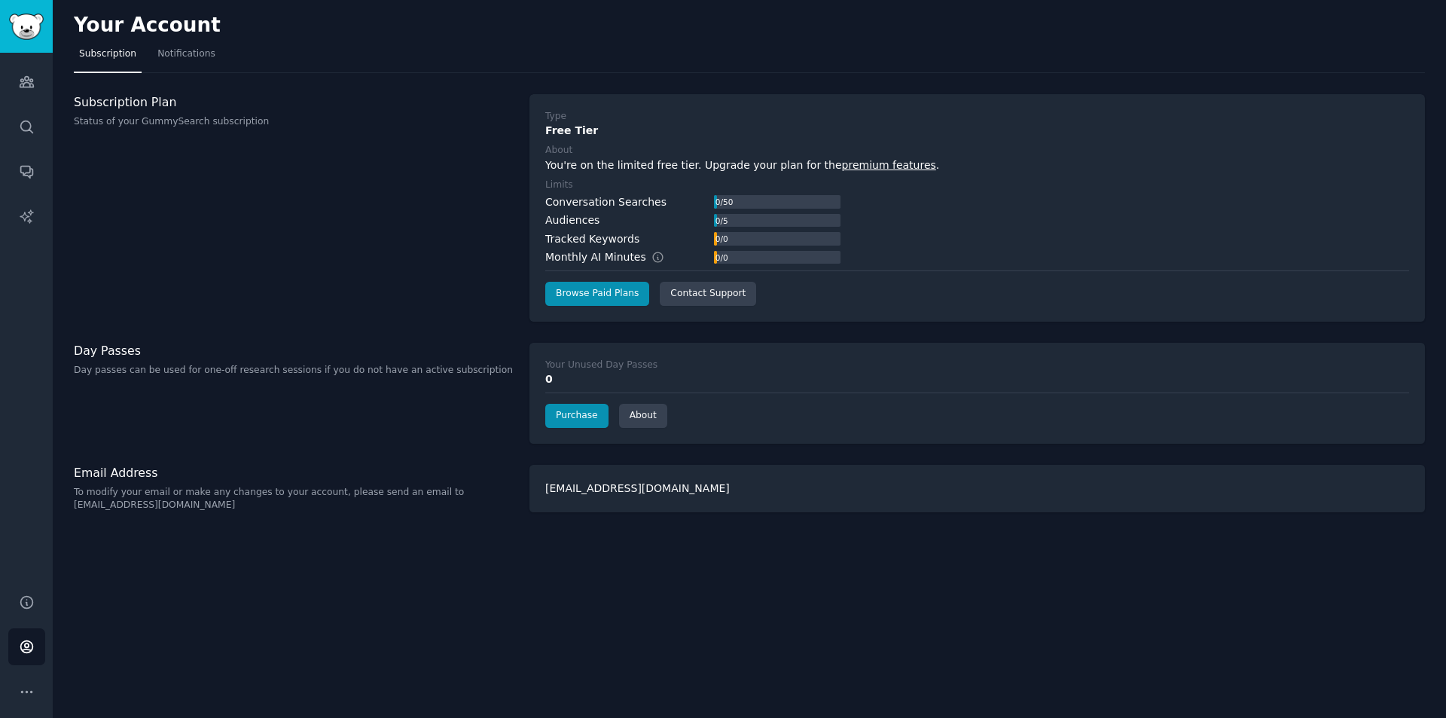
click at [983, 312] on div "Type Free Tier About You're on the limited free tier. Upgrade your plan for the…" at bounding box center [976, 207] width 895 height 227
click at [183, 62] on link "Notifications" at bounding box center [186, 57] width 69 height 31
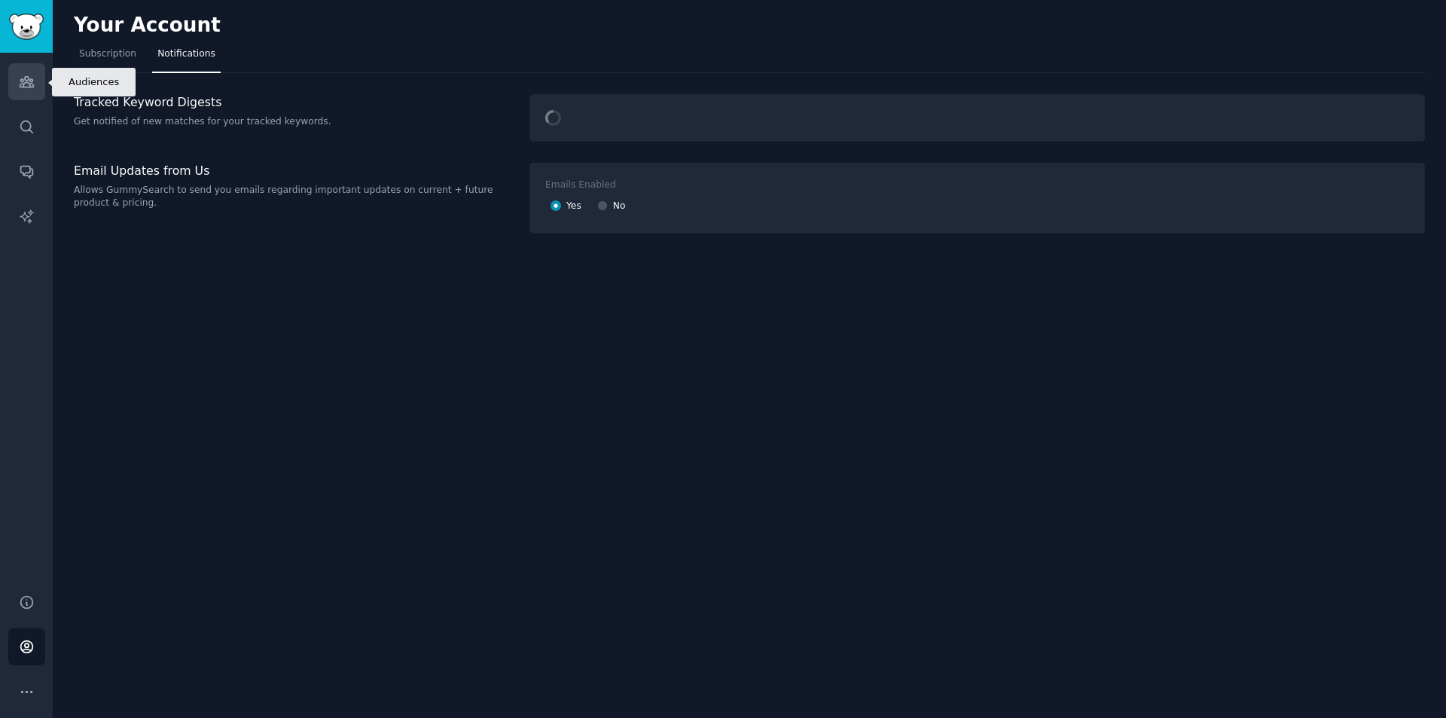
click at [32, 89] on icon "Sidebar" at bounding box center [27, 82] width 16 height 16
